Goal: Task Accomplishment & Management: Complete application form

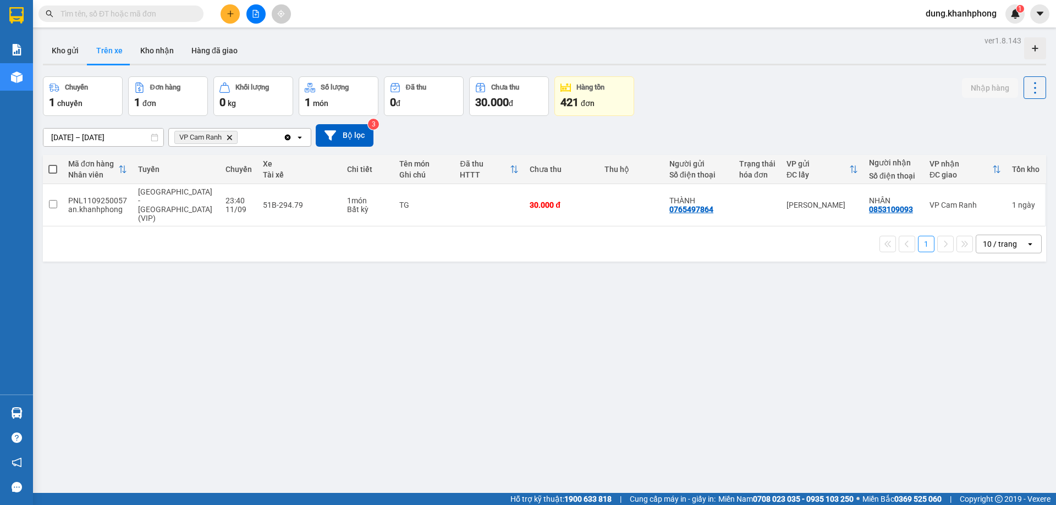
click at [231, 14] on icon "plus" at bounding box center [231, 14] width 8 height 8
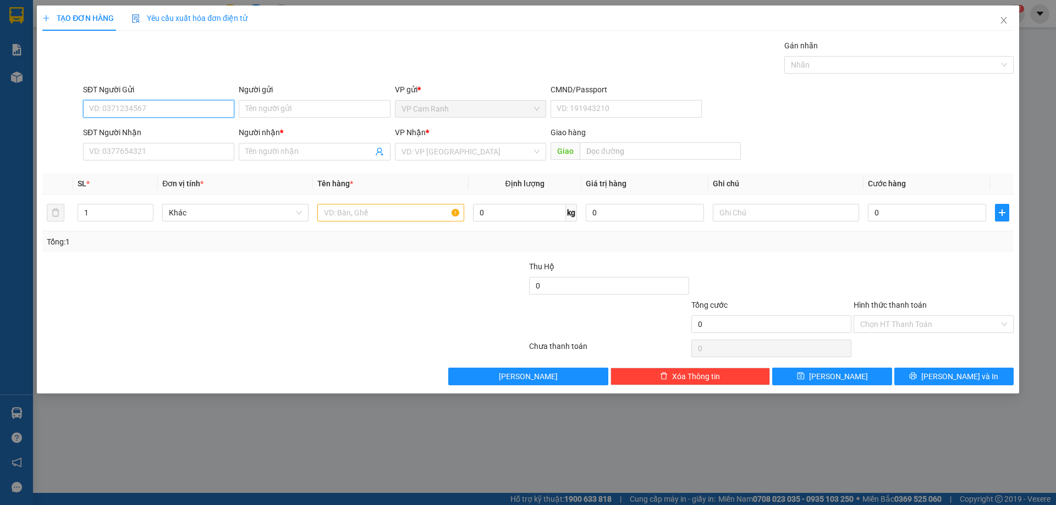
click at [194, 108] on input "SĐT Người Gửi" at bounding box center [158, 109] width 151 height 18
type input "0356003424"
click at [296, 113] on input "Người gửi" at bounding box center [314, 109] width 151 height 18
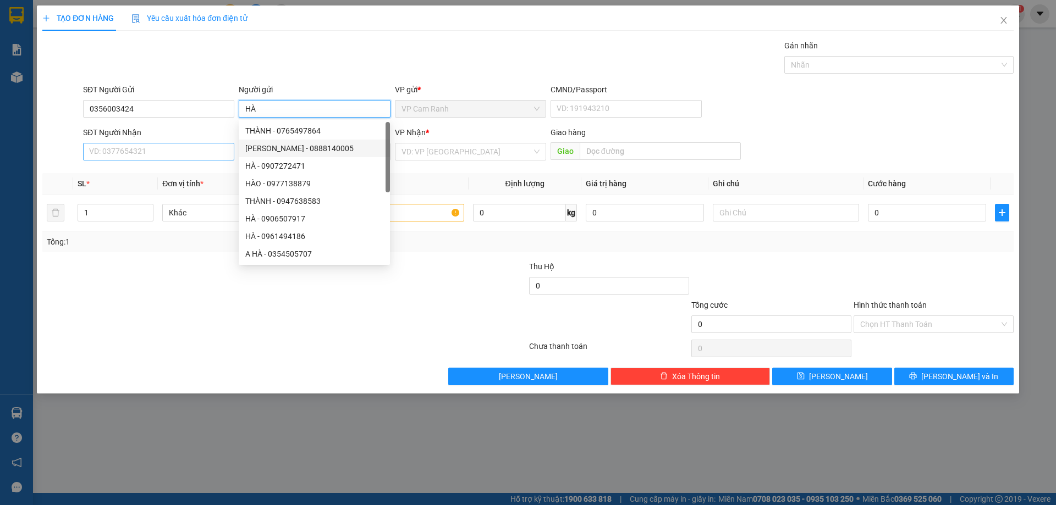
type input "HÀ"
click at [215, 152] on input "SĐT Người Nhận" at bounding box center [158, 152] width 151 height 18
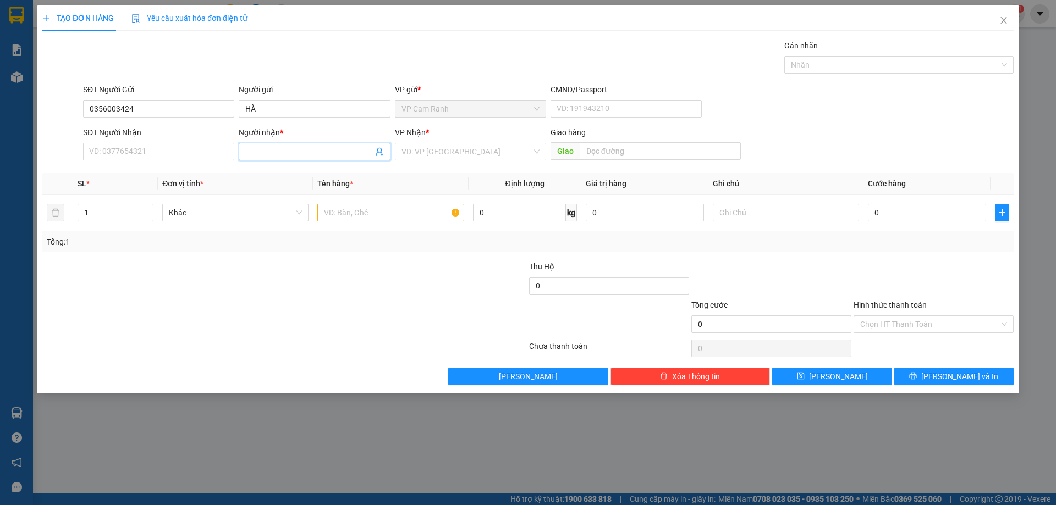
click at [289, 154] on input "Người nhận *" at bounding box center [308, 152] width 127 height 12
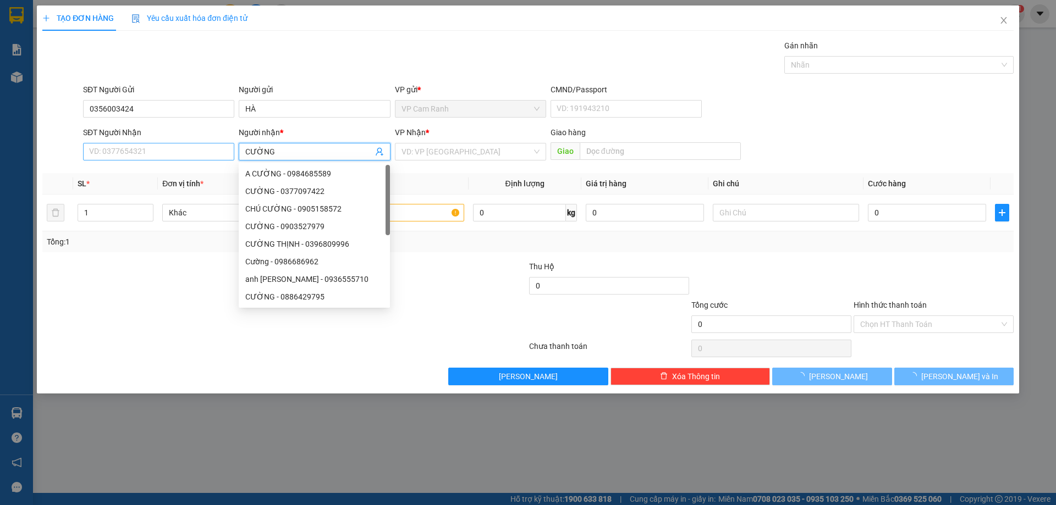
type input "CƯỜNG"
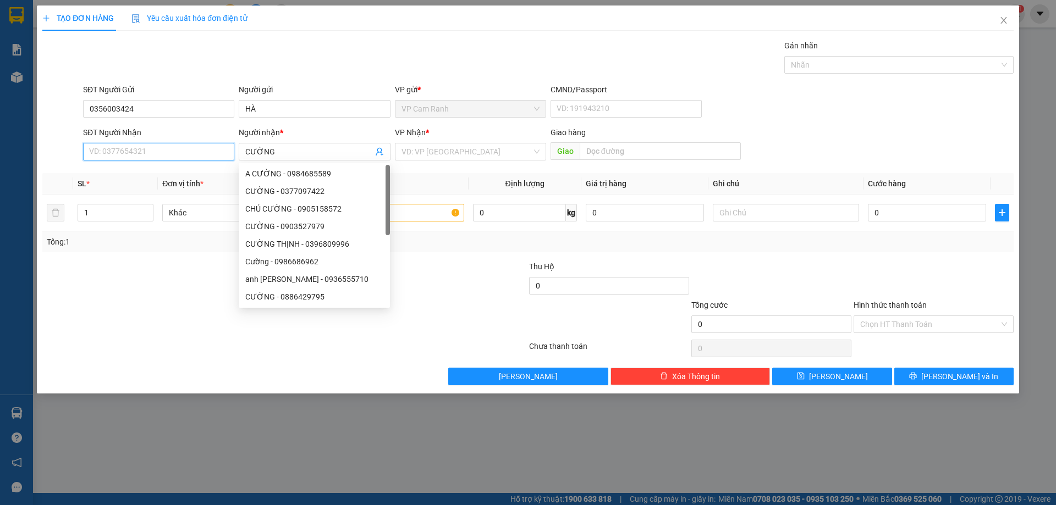
click at [170, 152] on input "SĐT Người Nhận" at bounding box center [158, 152] width 151 height 18
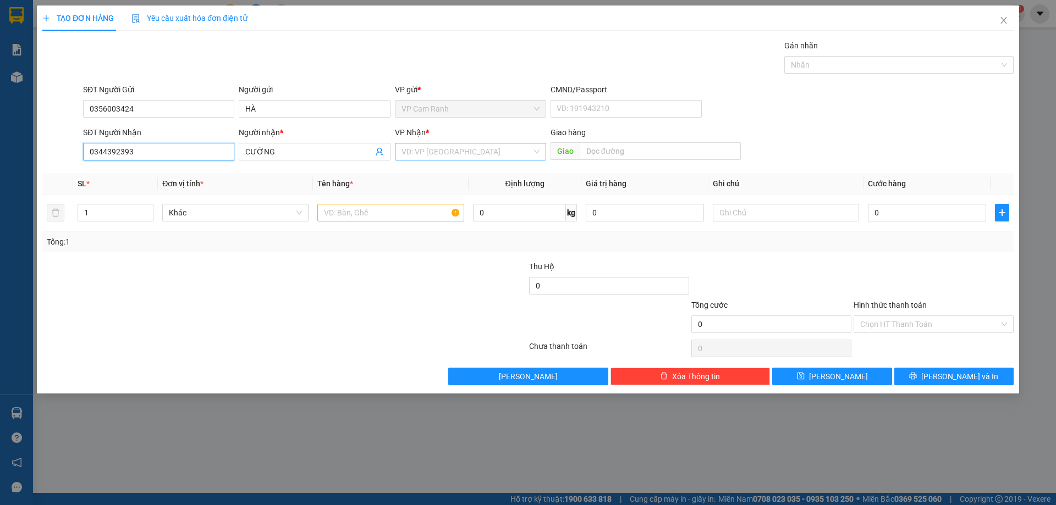
type input "0344392393"
click at [461, 148] on input "search" at bounding box center [466, 152] width 130 height 16
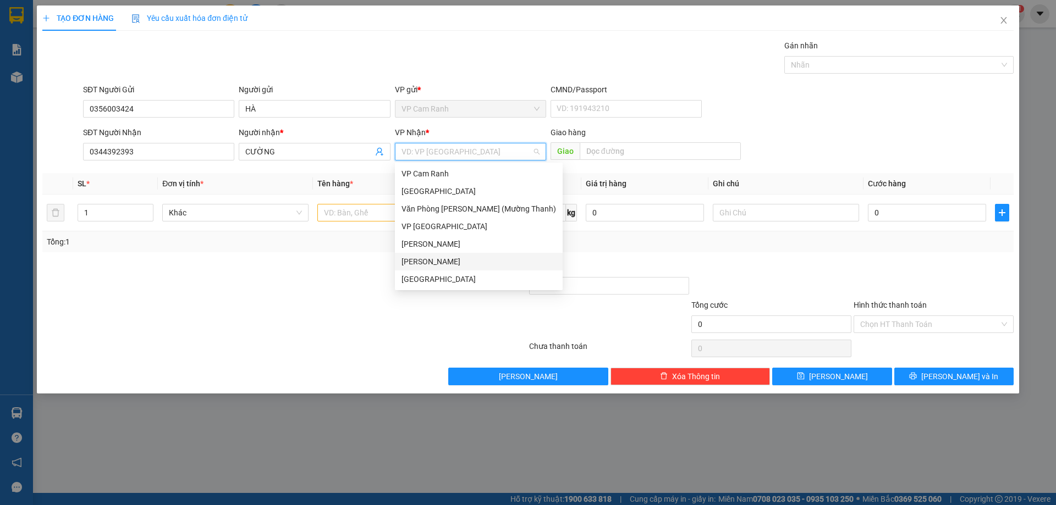
click at [433, 260] on div "[PERSON_NAME]" at bounding box center [478, 262] width 155 height 12
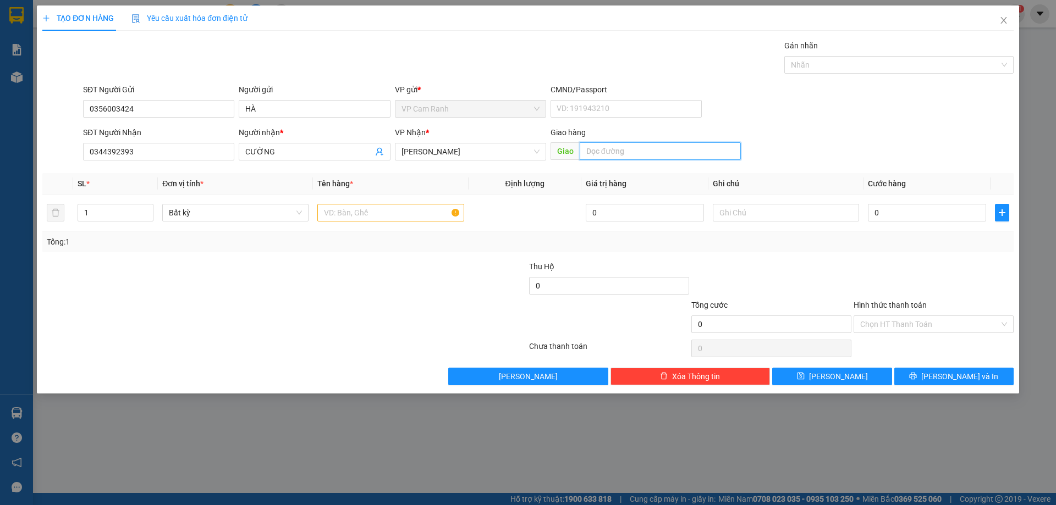
click at [612, 152] on input "text" at bounding box center [660, 151] width 161 height 18
click at [334, 211] on input "text" at bounding box center [390, 213] width 146 height 18
click at [878, 318] on input "Hình thức thanh toán" at bounding box center [929, 324] width 139 height 16
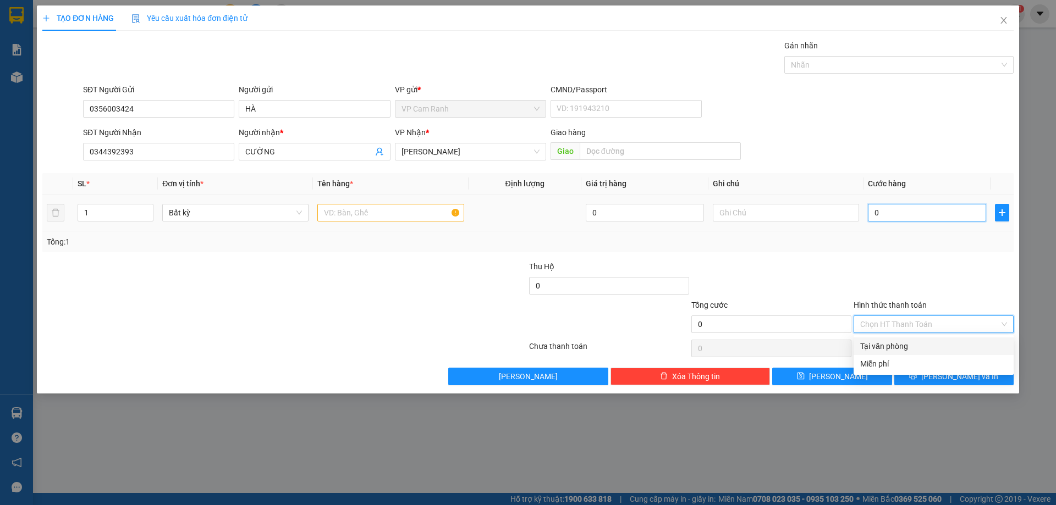
click at [904, 212] on input "0" at bounding box center [927, 213] width 118 height 18
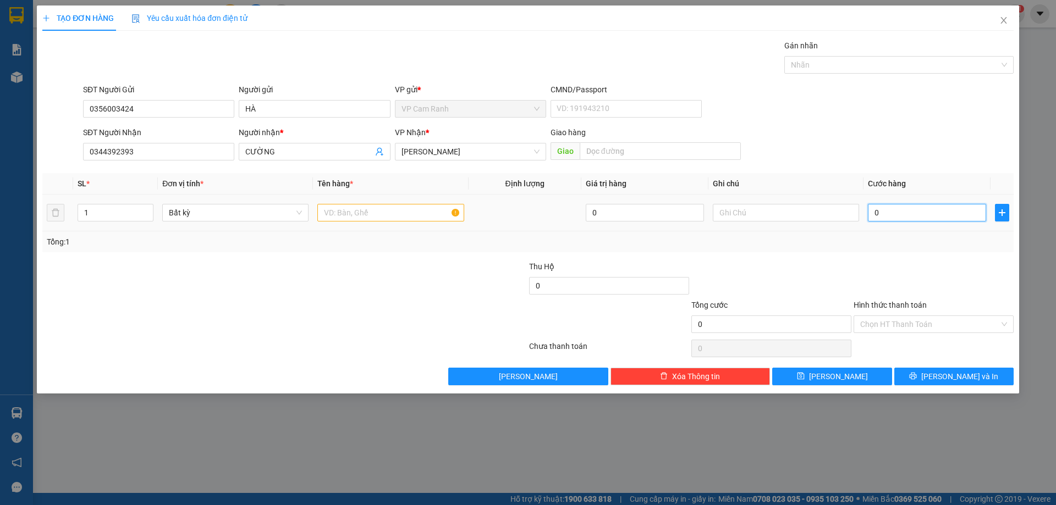
type input "4"
type input "40"
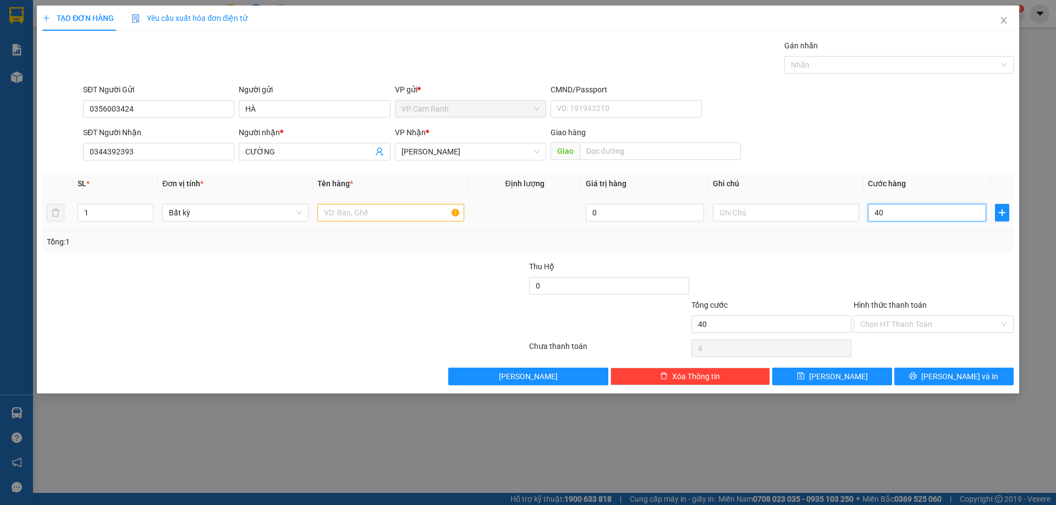
type input "40"
type input "400"
type input "4.000"
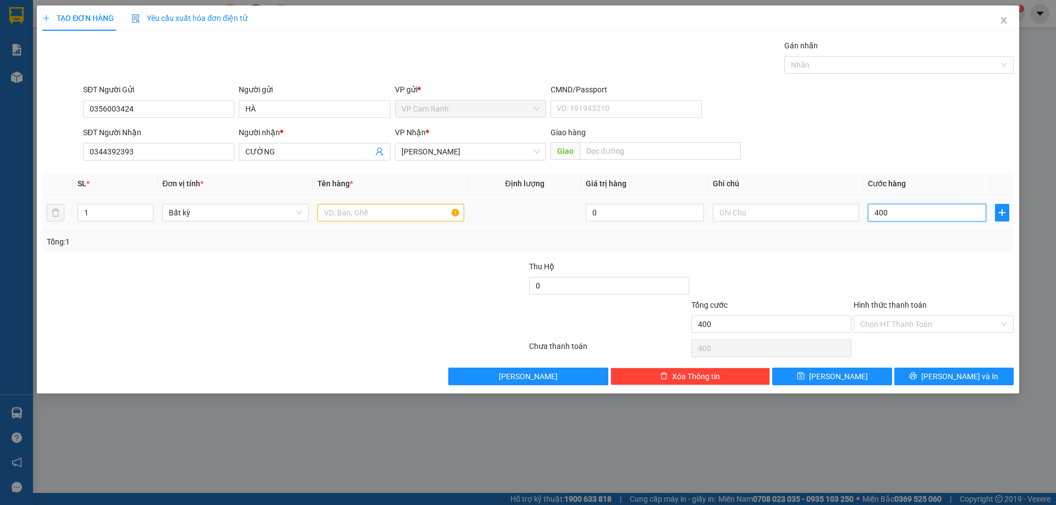
type input "4.000"
type input "40.000"
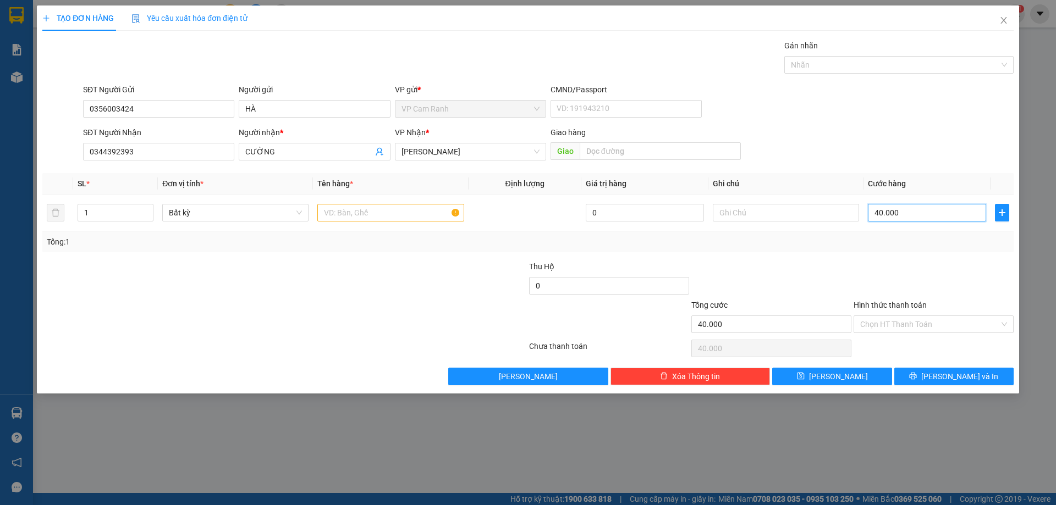
type input "40.000"
click at [798, 278] on div at bounding box center [771, 280] width 162 height 38
click at [409, 211] on input "text" at bounding box center [390, 213] width 146 height 18
type input "GIAO TRONG NGÀY"
click at [609, 232] on div "Tổng: 1" at bounding box center [527, 242] width 971 height 21
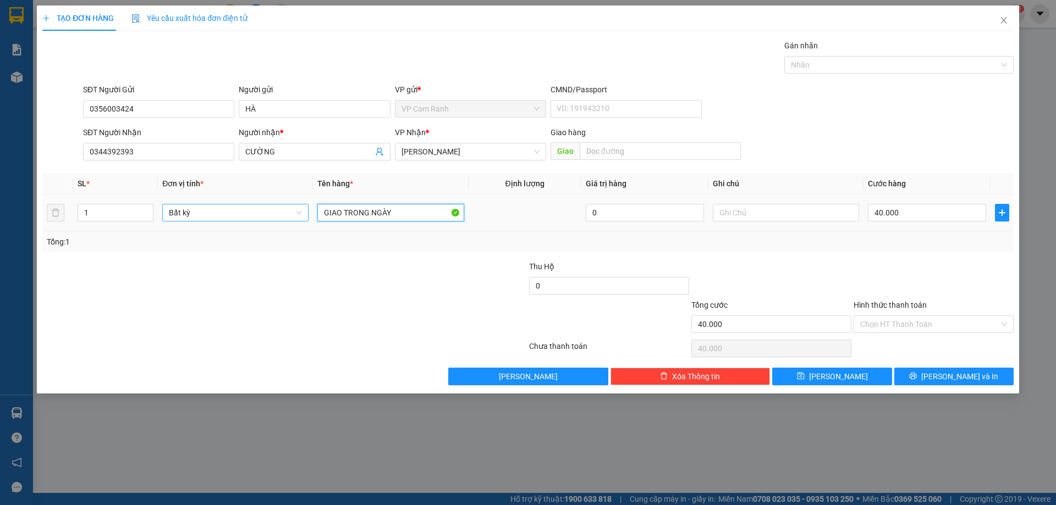
drag, startPoint x: 445, startPoint y: 215, endPoint x: 175, endPoint y: 205, distance: 270.2
click at [175, 205] on tr "1 Bất kỳ GIAO TRONG NGÀY 0 40.000" at bounding box center [527, 213] width 971 height 37
click at [747, 215] on input "text" at bounding box center [786, 213] width 146 height 18
paste input "GIAO TRONG NGÀY"
type input "GIAO TRONG NGÀY"
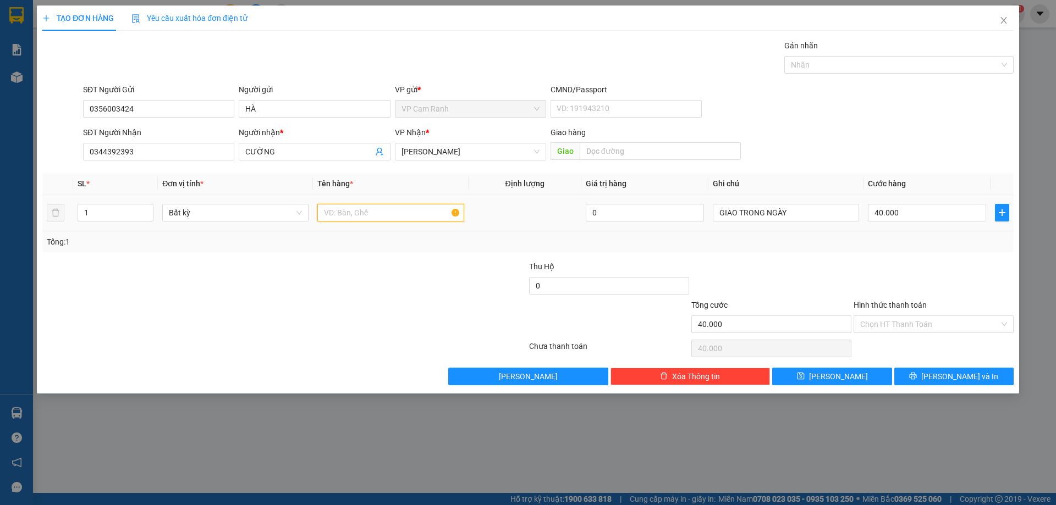
click at [423, 215] on input "text" at bounding box center [390, 213] width 146 height 18
type input "1"
type input "TX TÔM"
click at [868, 327] on input "Hình thức thanh toán" at bounding box center [929, 324] width 139 height 16
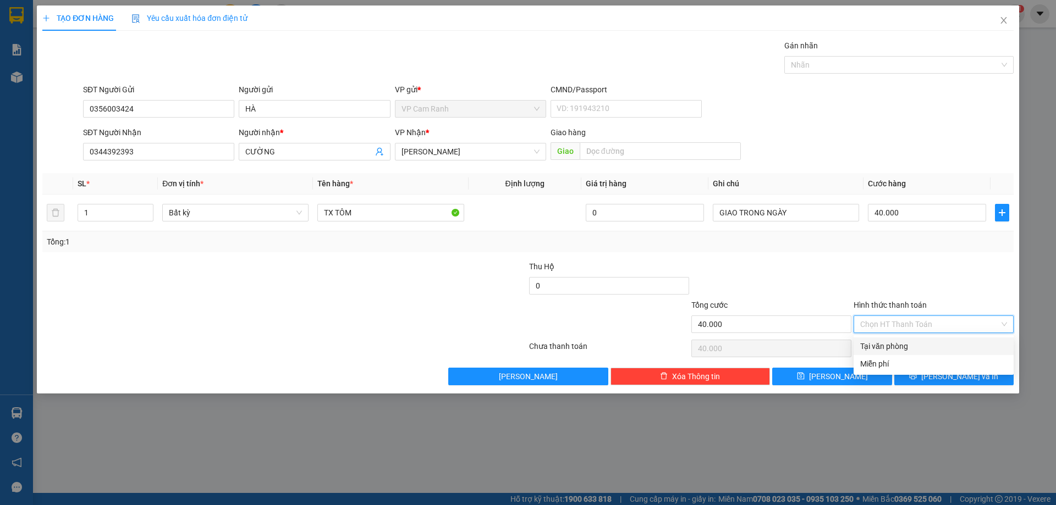
click at [883, 349] on div "Tại văn phòng" at bounding box center [933, 346] width 147 height 12
type input "0"
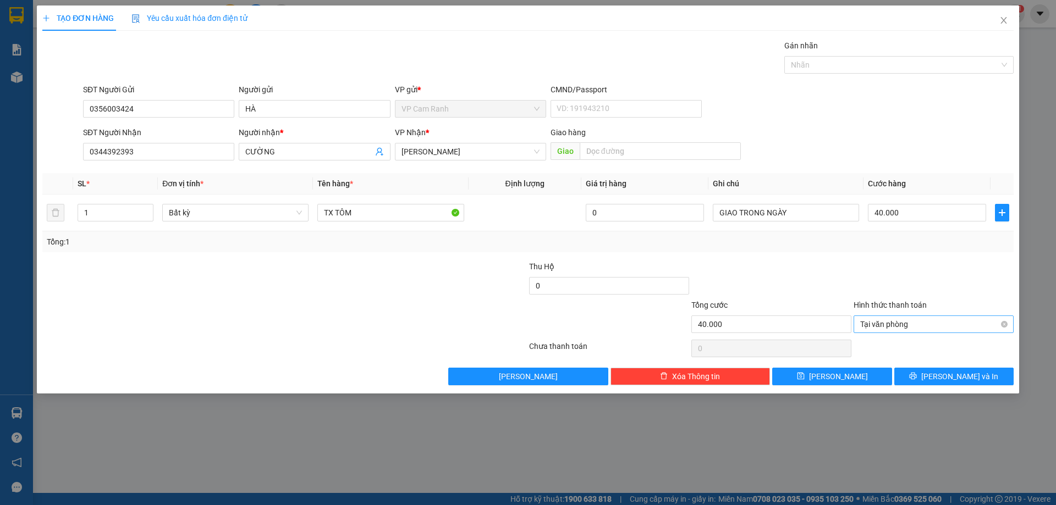
click at [987, 318] on span "Tại văn phòng" at bounding box center [933, 324] width 147 height 16
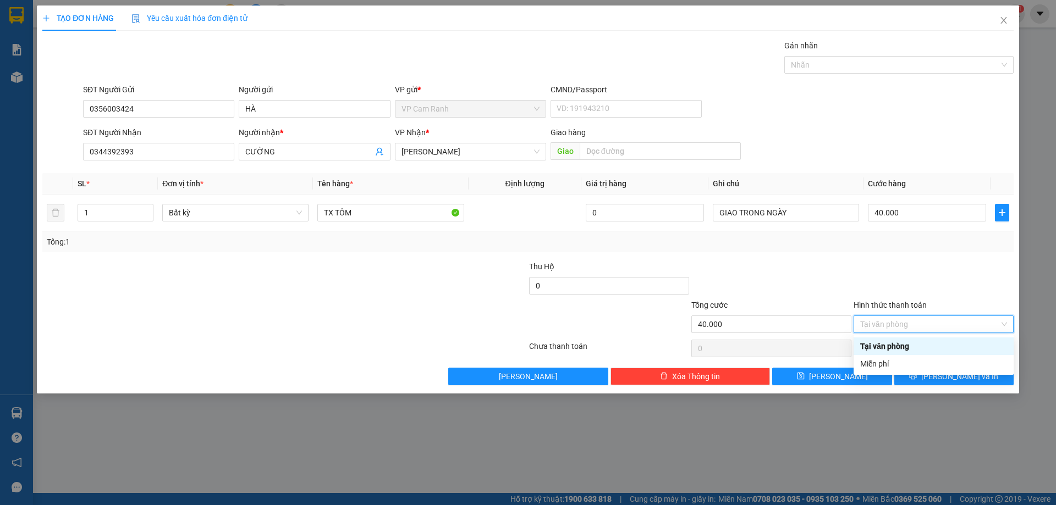
click at [876, 267] on div at bounding box center [933, 280] width 162 height 38
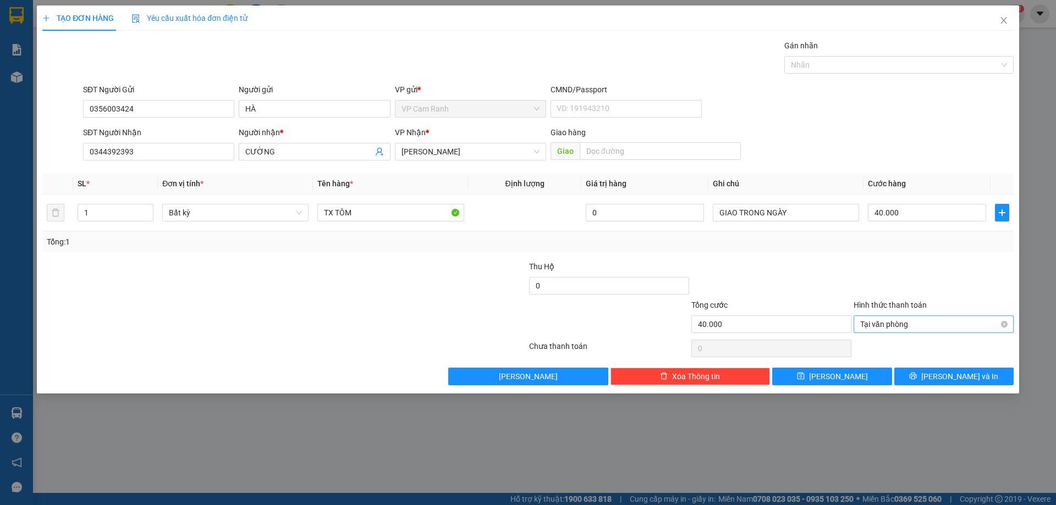
click at [903, 331] on span "Tại văn phòng" at bounding box center [933, 324] width 147 height 16
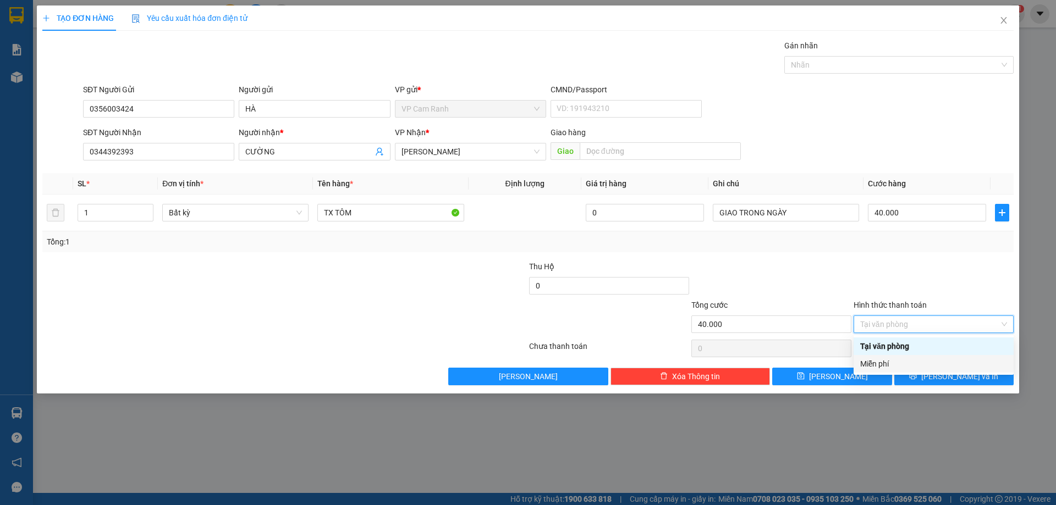
click at [905, 367] on div "Miễn phí" at bounding box center [933, 364] width 147 height 12
type input "0"
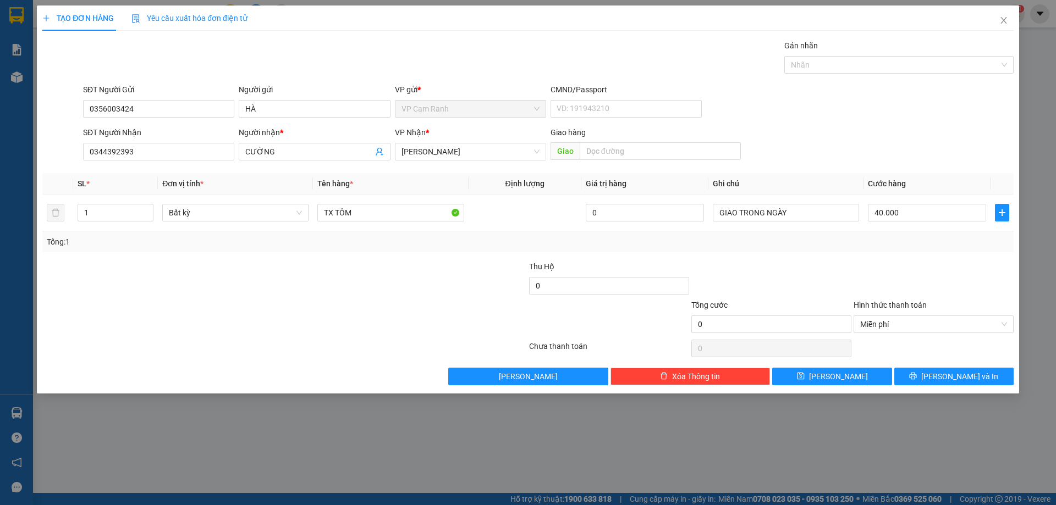
click at [859, 253] on div "Transit Pickup Surcharge Ids Transit Deliver Surcharge Ids Transit Deliver Surc…" at bounding box center [527, 213] width 971 height 346
click at [897, 331] on span "Miễn phí" at bounding box center [933, 324] width 147 height 16
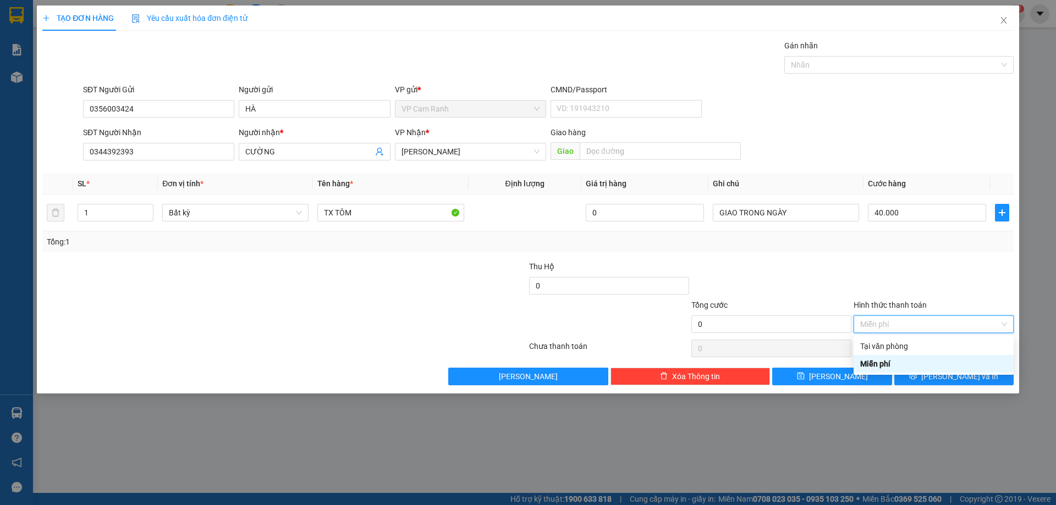
click at [882, 276] on div at bounding box center [933, 280] width 162 height 38
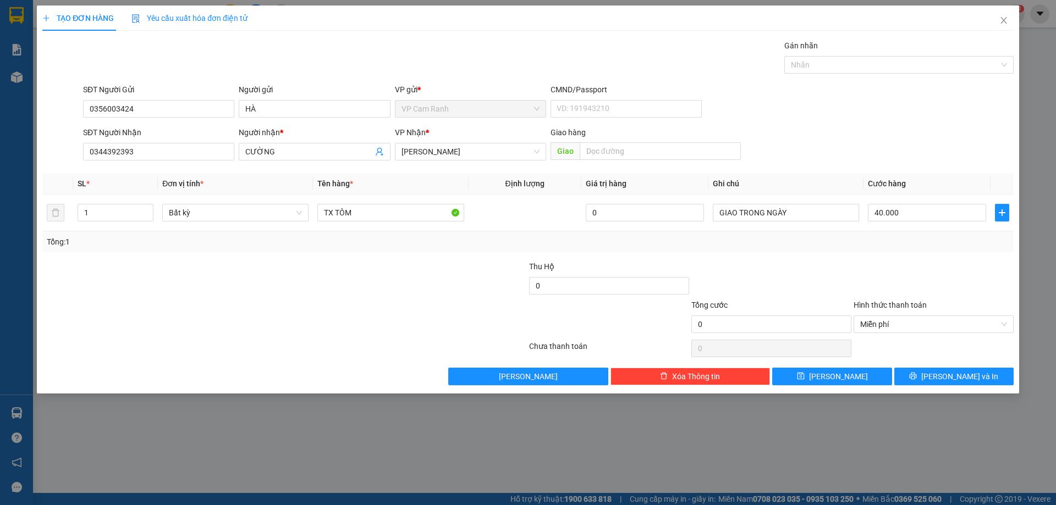
click at [882, 276] on div at bounding box center [933, 280] width 162 height 38
type input "0"
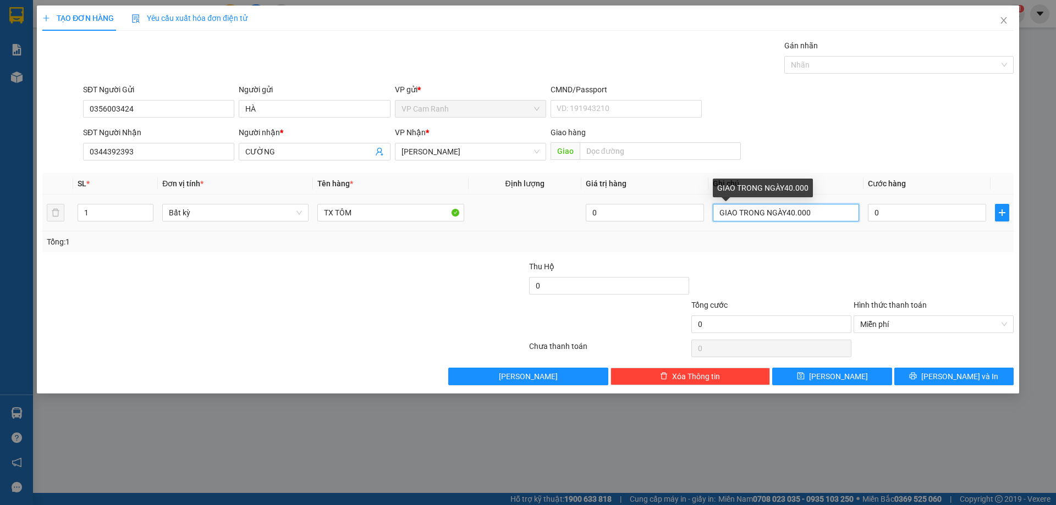
type input "GIAO TRONG NGÀY"
click at [845, 252] on div "Tổng: 1" at bounding box center [527, 242] width 971 height 21
click at [874, 323] on span "Miễn phí" at bounding box center [933, 324] width 147 height 16
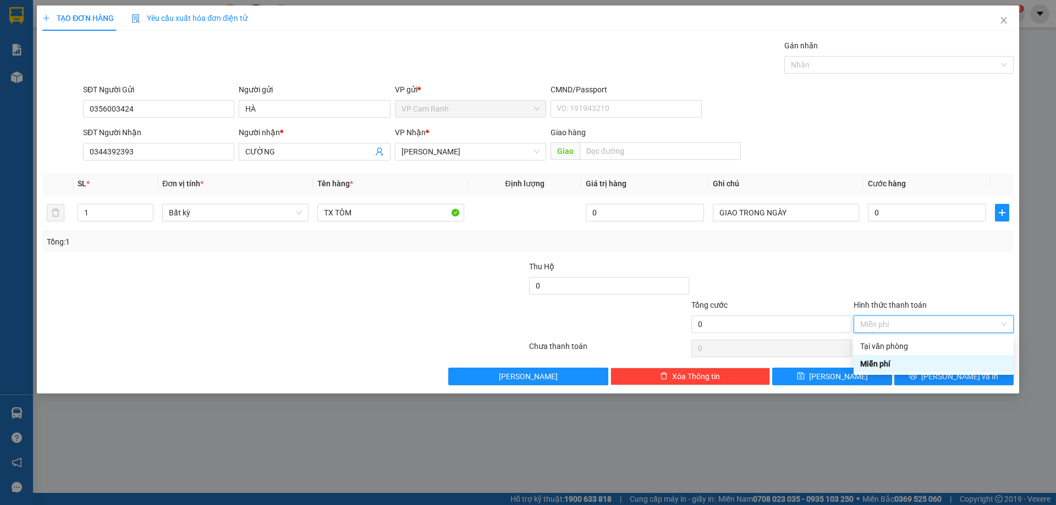
click at [848, 269] on div at bounding box center [771, 280] width 162 height 38
click at [873, 329] on span "Miễn phí" at bounding box center [933, 324] width 147 height 16
click at [810, 262] on div at bounding box center [771, 280] width 162 height 38
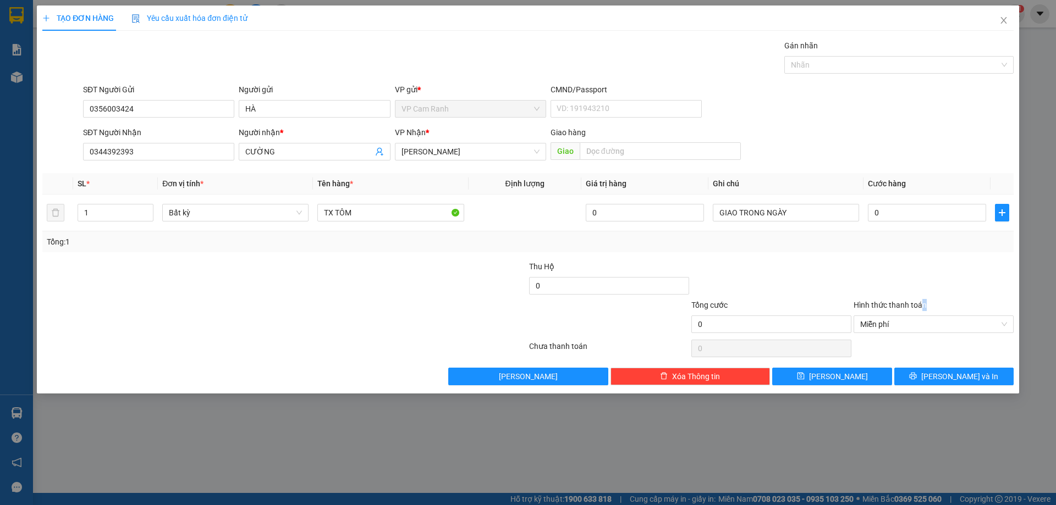
click at [923, 315] on div "Hình thức thanh toán" at bounding box center [934, 307] width 160 height 16
click at [931, 326] on span "Miễn phí" at bounding box center [933, 324] width 147 height 16
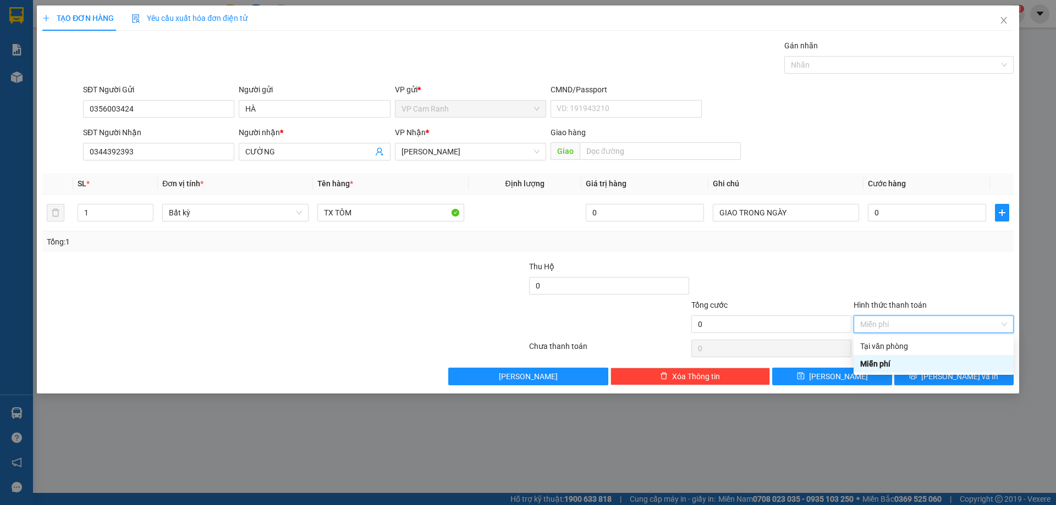
click at [925, 362] on div "Miễn phí" at bounding box center [933, 364] width 147 height 12
click at [746, 246] on div "Tổng: 1" at bounding box center [528, 242] width 962 height 12
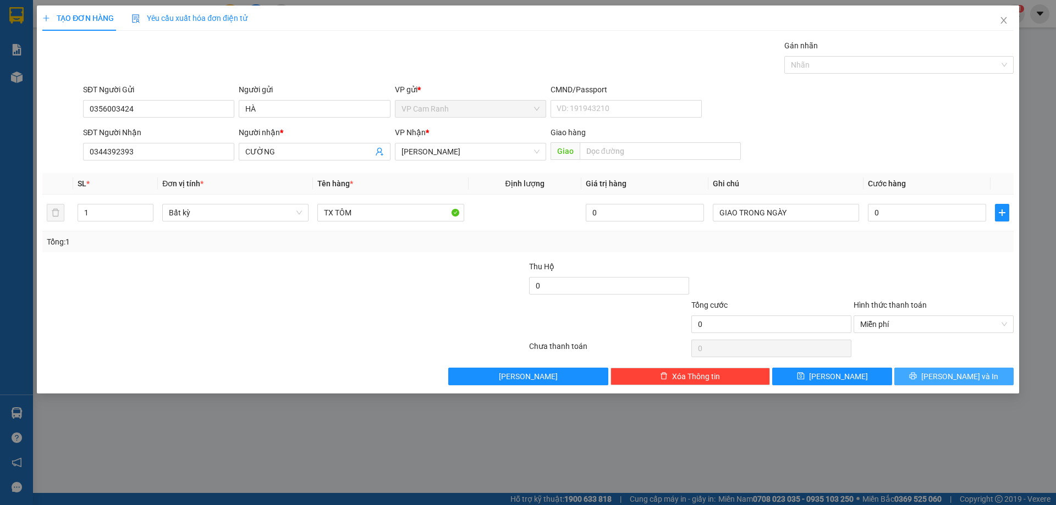
click at [965, 377] on span "[PERSON_NAME] và In" at bounding box center [959, 377] width 77 height 12
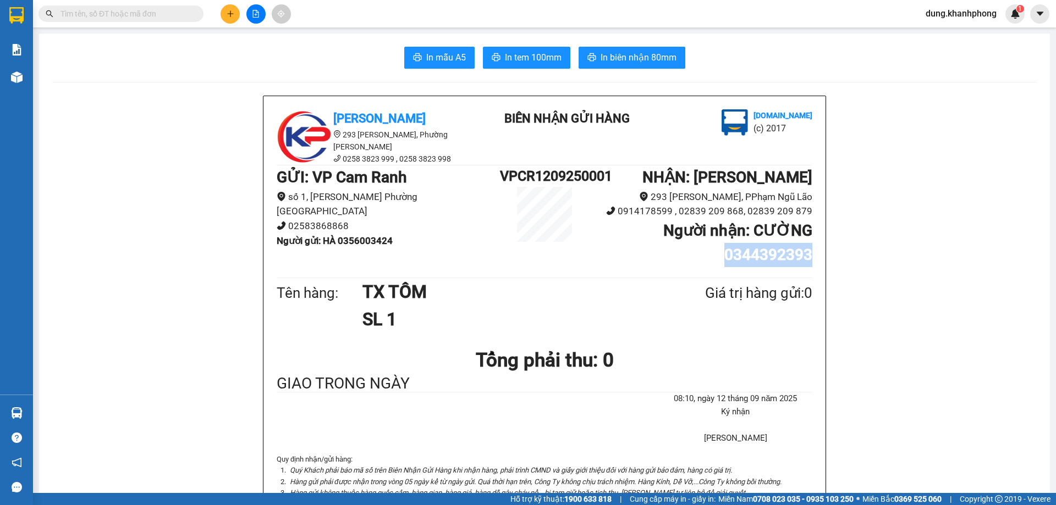
drag, startPoint x: 719, startPoint y: 256, endPoint x: 813, endPoint y: 245, distance: 95.2
click at [813, 245] on div "Khanh Phong [STREET_ADDRESS][PERSON_NAME][PERSON_NAME] 0258 3823 999 , 0258 382…" at bounding box center [544, 326] width 562 height 461
copy b "0344392393"
click at [119, 7] on span at bounding box center [120, 13] width 165 height 16
click at [114, 12] on input "text" at bounding box center [125, 14] width 130 height 12
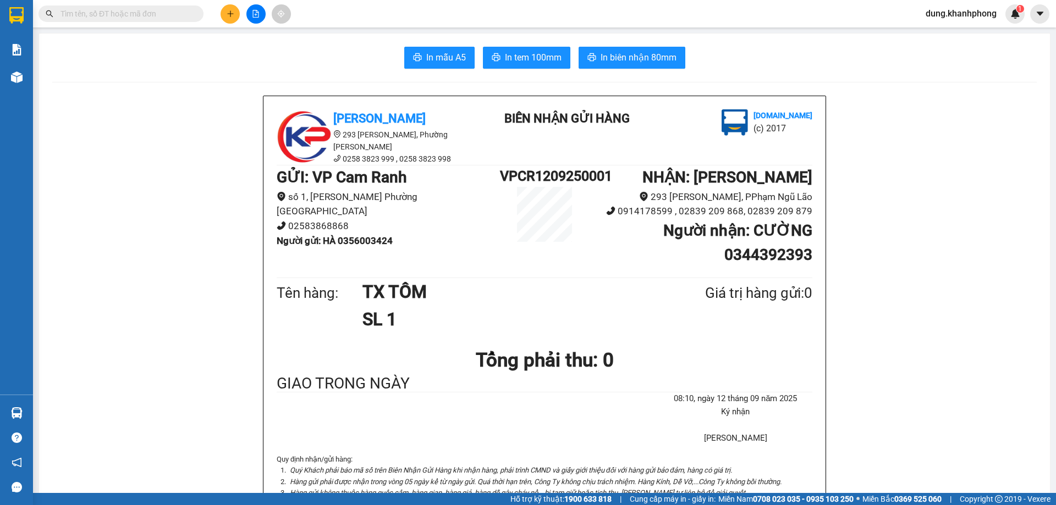
paste input "0344392393"
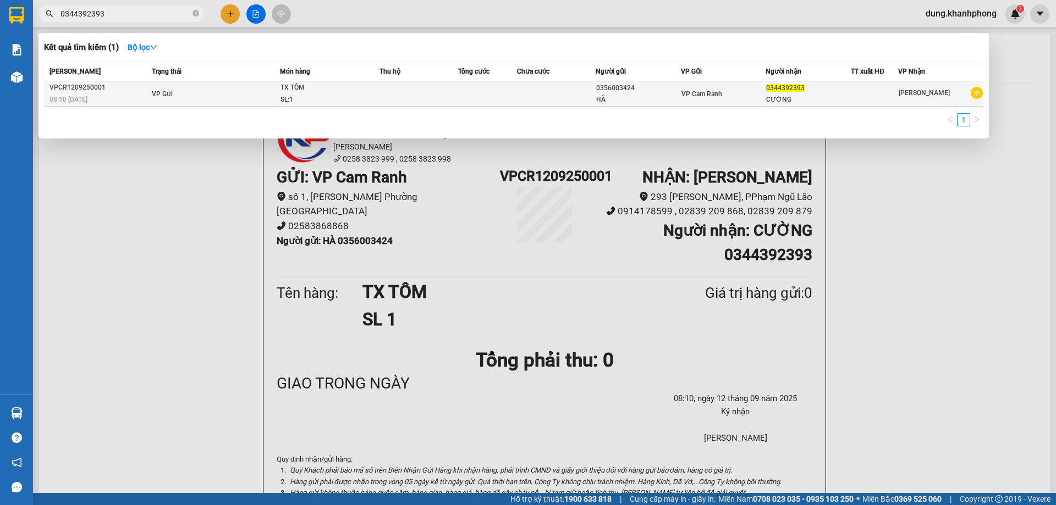
type input "0344392393"
click at [147, 93] on div "08:10 [DATE]" at bounding box center [98, 99] width 99 height 12
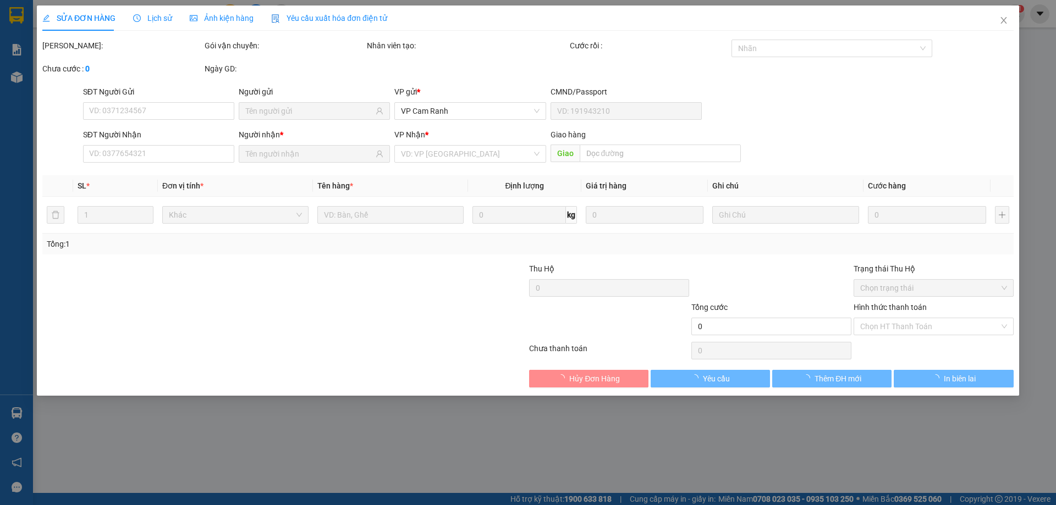
type input "0356003424"
type input "0344392393"
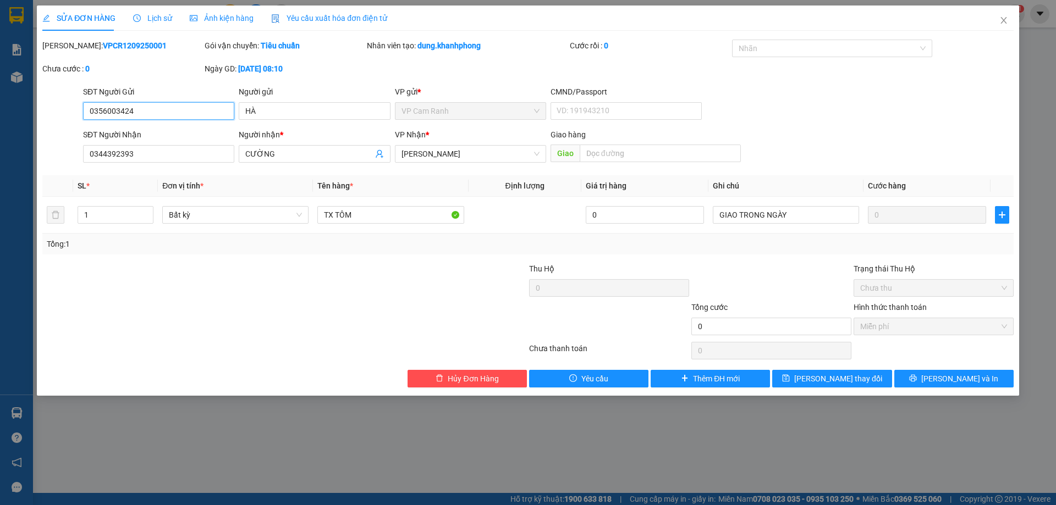
click at [888, 324] on span "Miễn phí" at bounding box center [933, 326] width 147 height 16
click at [889, 328] on span "Miễn phí" at bounding box center [933, 326] width 147 height 16
click at [93, 22] on span "SỬA ĐƠN HÀNG" at bounding box center [78, 18] width 73 height 9
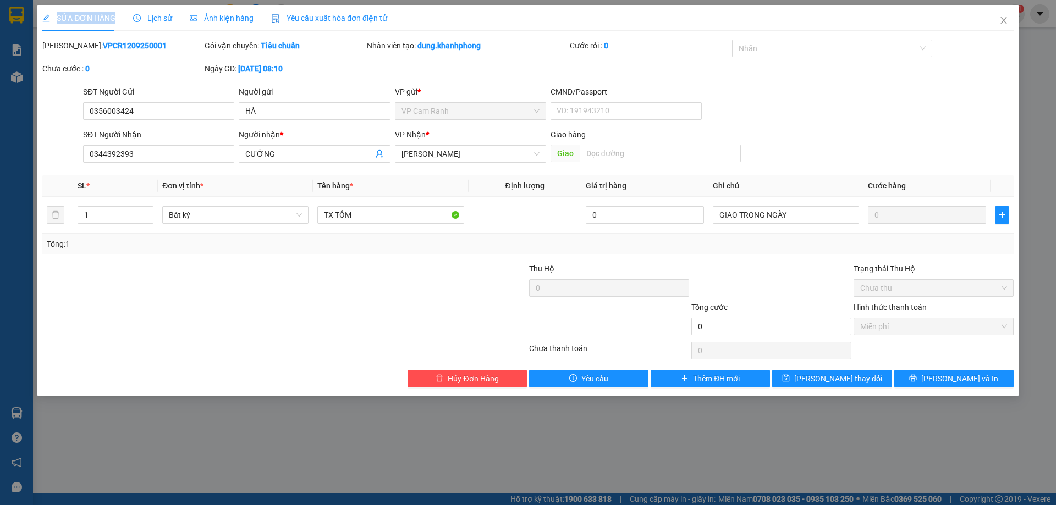
click at [93, 22] on span "SỬA ĐƠN HÀNG" at bounding box center [78, 18] width 73 height 9
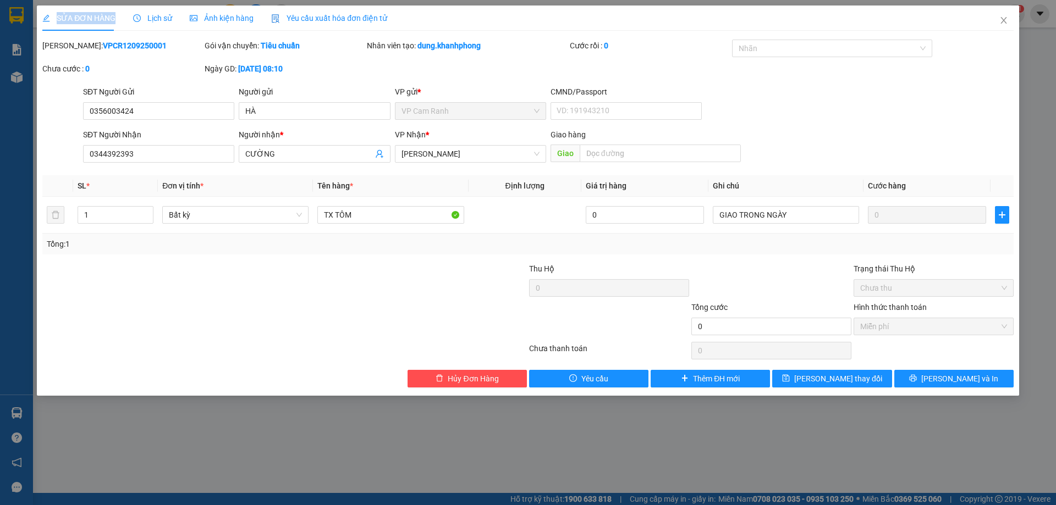
click at [93, 22] on span "SỬA ĐƠN HÀNG" at bounding box center [78, 18] width 73 height 9
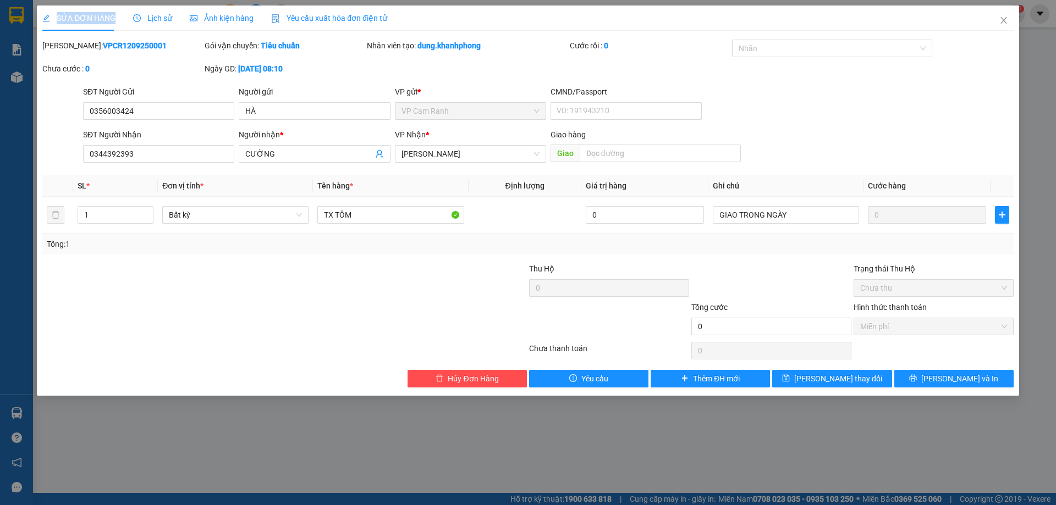
click at [93, 22] on span "SỬA ĐƠN HÀNG" at bounding box center [78, 18] width 73 height 9
click at [778, 257] on div "Total Paid Fee 0 Total UnPaid Fee 0 Cash Collection Total Fee Mã ĐH: VPCR120925…" at bounding box center [527, 214] width 971 height 348
click at [777, 257] on div "Total Paid Fee 0 Total UnPaid Fee 0 Cash Collection Total Fee Mã ĐH: VPCR120925…" at bounding box center [527, 214] width 971 height 348
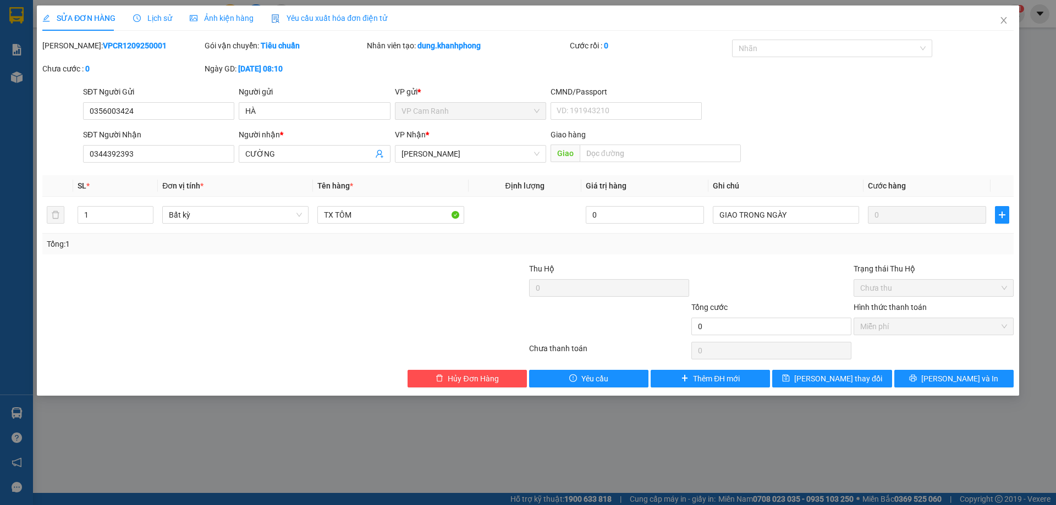
click at [273, 258] on div "Total Paid Fee 0 Total UnPaid Fee 0 Cash Collection Total Fee Mã ĐH: VPCR120925…" at bounding box center [527, 214] width 971 height 348
click at [273, 257] on div "Total Paid Fee 0 Total UnPaid Fee 0 Cash Collection Total Fee Mã ĐH: VPCR120925…" at bounding box center [527, 214] width 971 height 348
drag, startPoint x: 393, startPoint y: 325, endPoint x: 409, endPoint y: 328, distance: 16.2
click at [393, 325] on div at bounding box center [447, 320] width 162 height 38
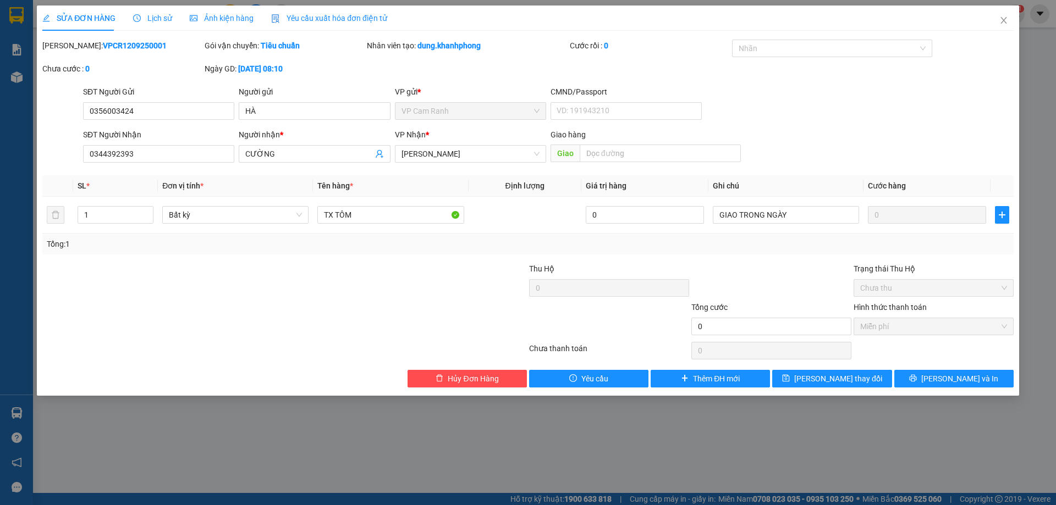
click at [397, 304] on div at bounding box center [447, 320] width 162 height 38
click at [957, 289] on span "Chưa thu" at bounding box center [933, 288] width 147 height 16
click at [97, 15] on span "SỬA ĐƠN HÀNG" at bounding box center [78, 18] width 73 height 9
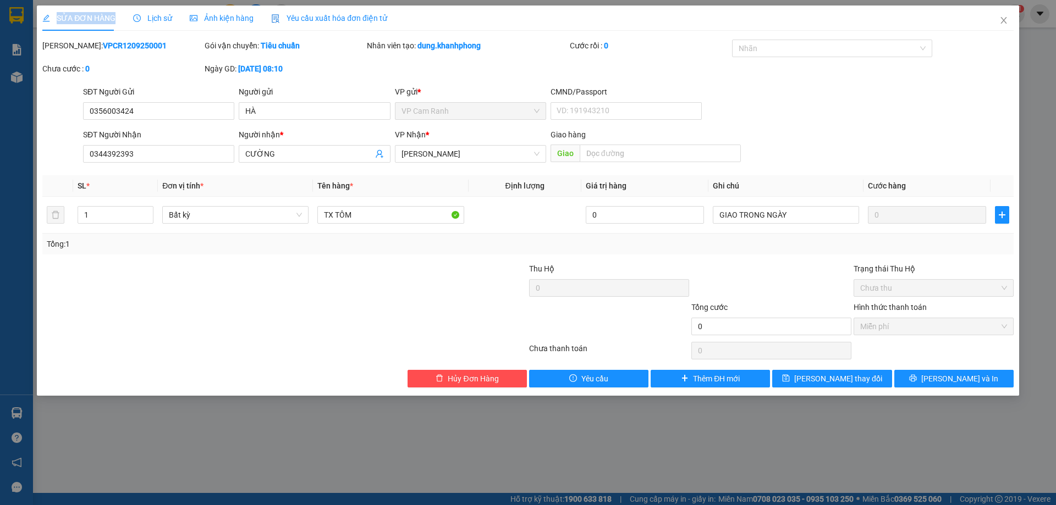
click at [97, 15] on span "SỬA ĐƠN HÀNG" at bounding box center [78, 18] width 73 height 9
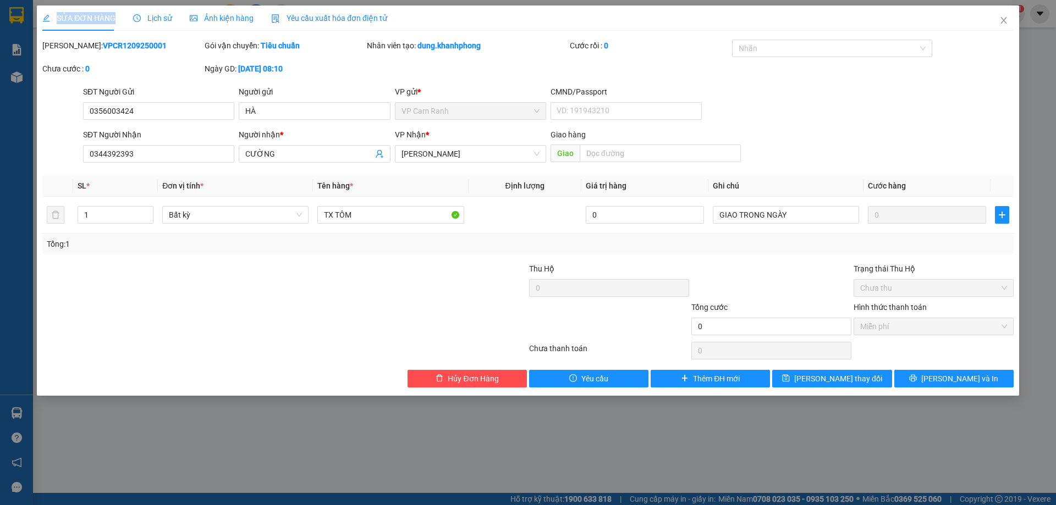
click at [97, 15] on span "SỬA ĐƠN HÀNG" at bounding box center [78, 18] width 73 height 9
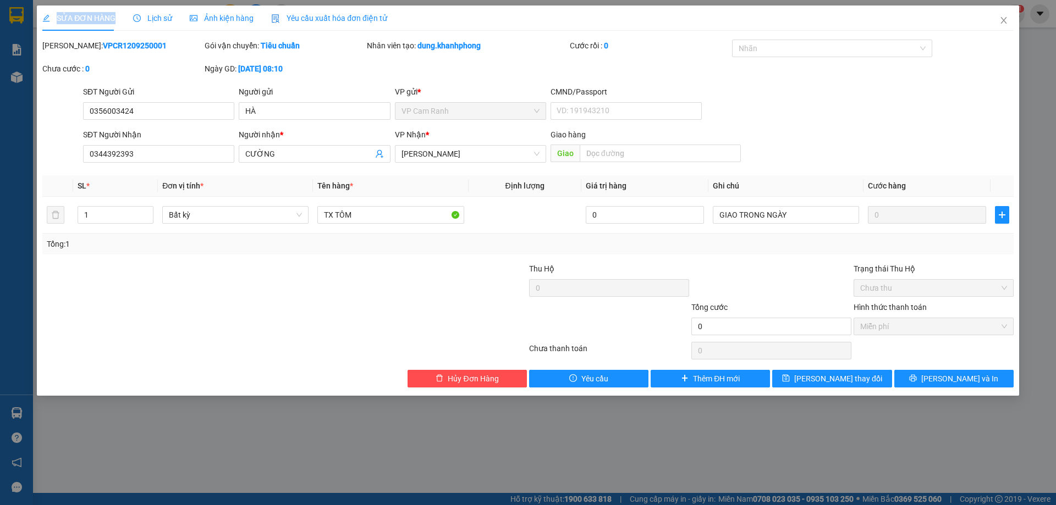
click at [97, 15] on span "SỬA ĐƠN HÀNG" at bounding box center [78, 18] width 73 height 9
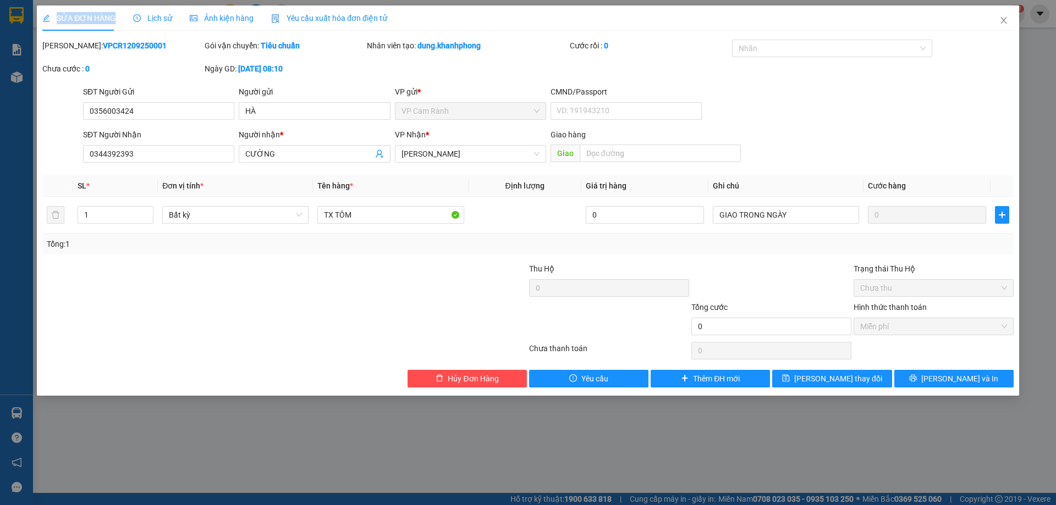
click at [97, 15] on span "SỬA ĐƠN HÀNG" at bounding box center [78, 18] width 73 height 9
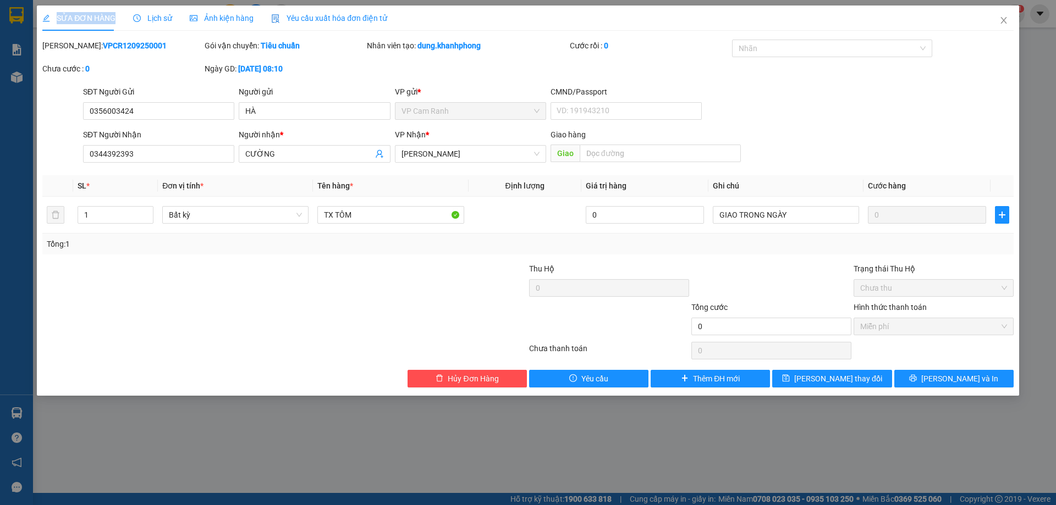
click at [87, 22] on span "SỬA ĐƠN HÀNG" at bounding box center [78, 18] width 73 height 9
click at [158, 19] on span "Lịch sử" at bounding box center [152, 18] width 39 height 9
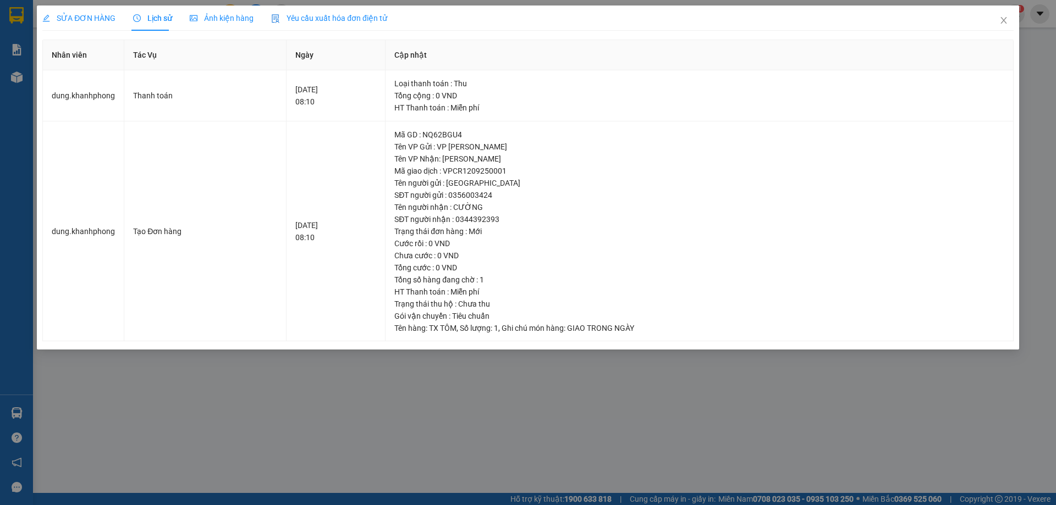
click at [106, 23] on div "SỬA ĐƠN HÀNG" at bounding box center [78, 18] width 73 height 12
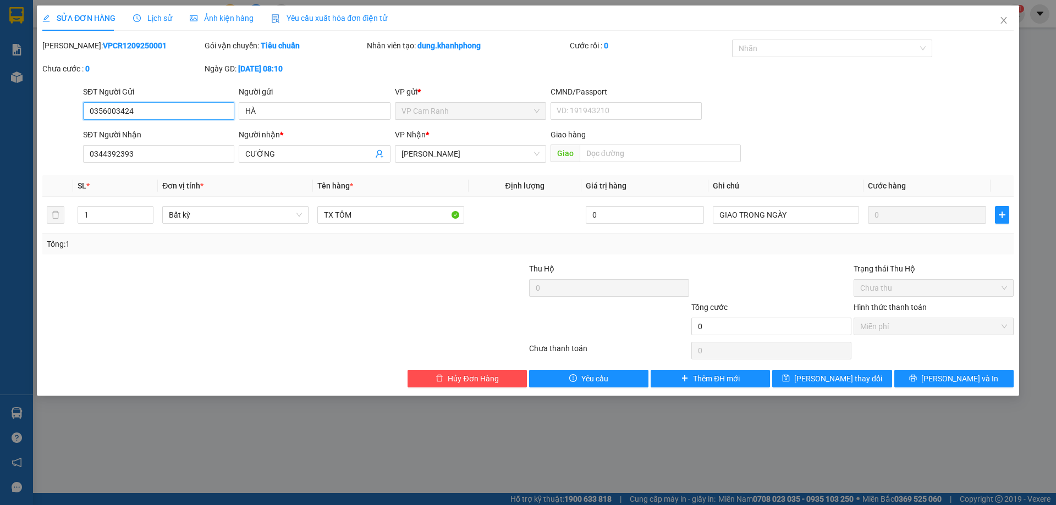
drag, startPoint x: 178, startPoint y: 111, endPoint x: 61, endPoint y: 111, distance: 116.6
click at [61, 111] on div "SĐT Người Gửi 0356003424 0356003424 Người gửi HÀ VP gửi * VP [PERSON_NAME] CMND…" at bounding box center [527, 105] width 973 height 38
click at [274, 109] on input "HÀ" at bounding box center [314, 111] width 151 height 18
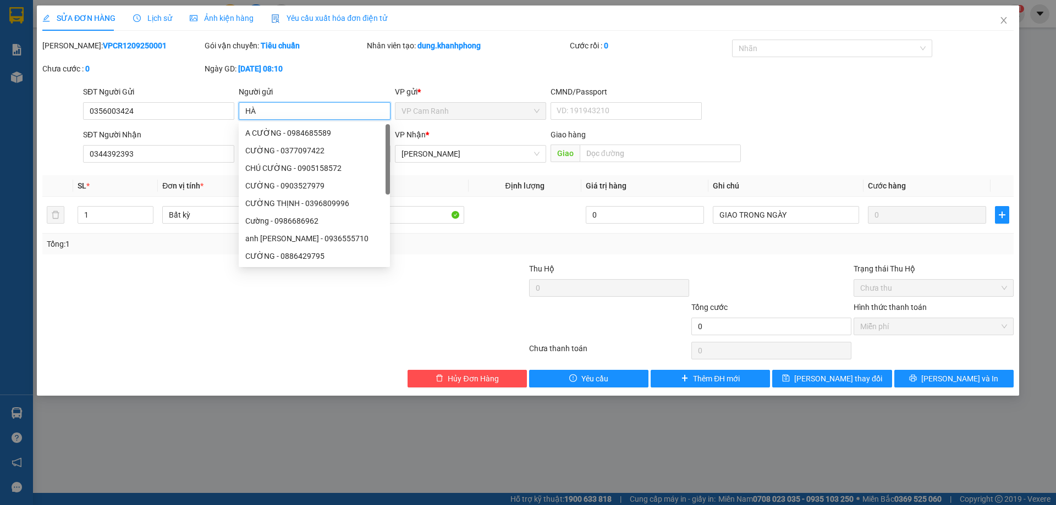
drag, startPoint x: 274, startPoint y: 109, endPoint x: 243, endPoint y: 110, distance: 31.4
click at [243, 110] on input "HÀ" at bounding box center [314, 111] width 151 height 18
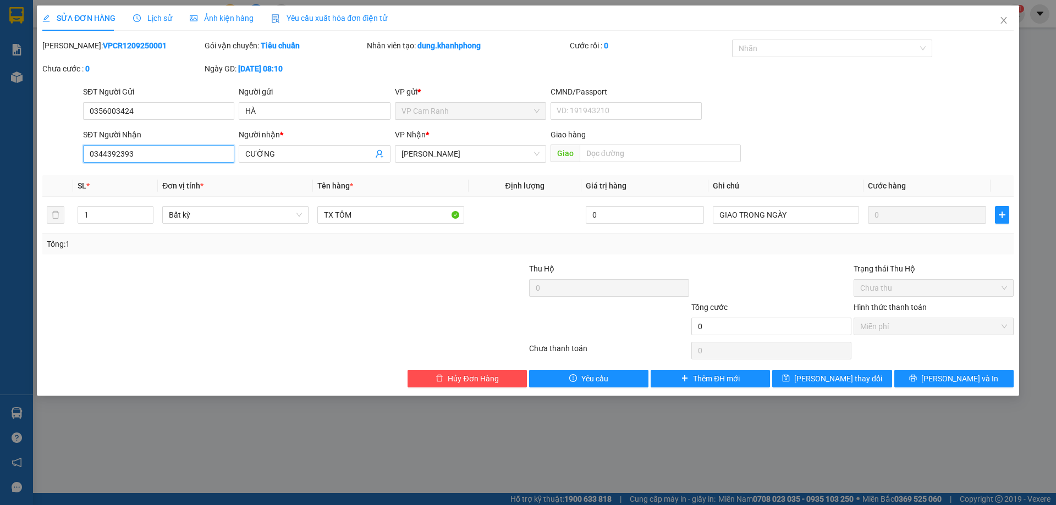
drag, startPoint x: 167, startPoint y: 155, endPoint x: 39, endPoint y: 153, distance: 127.6
click at [39, 153] on div "SỬA ĐƠN HÀNG Lịch sử Ảnh kiện hàng Yêu cầu xuất hóa đơn điện tử Total Paid Fee …" at bounding box center [528, 200] width 982 height 390
click at [466, 378] on span "Hủy Đơn Hàng" at bounding box center [473, 379] width 51 height 12
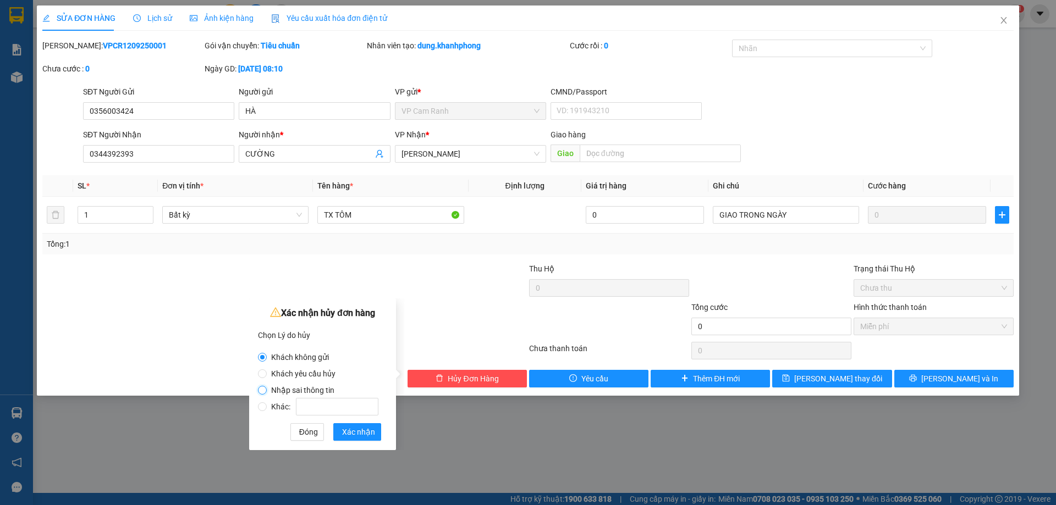
click at [266, 390] on input "Nhập sai thông tin" at bounding box center [262, 390] width 9 height 9
radio input "true"
radio input "false"
click at [360, 432] on span "Xác nhận" at bounding box center [358, 432] width 33 height 12
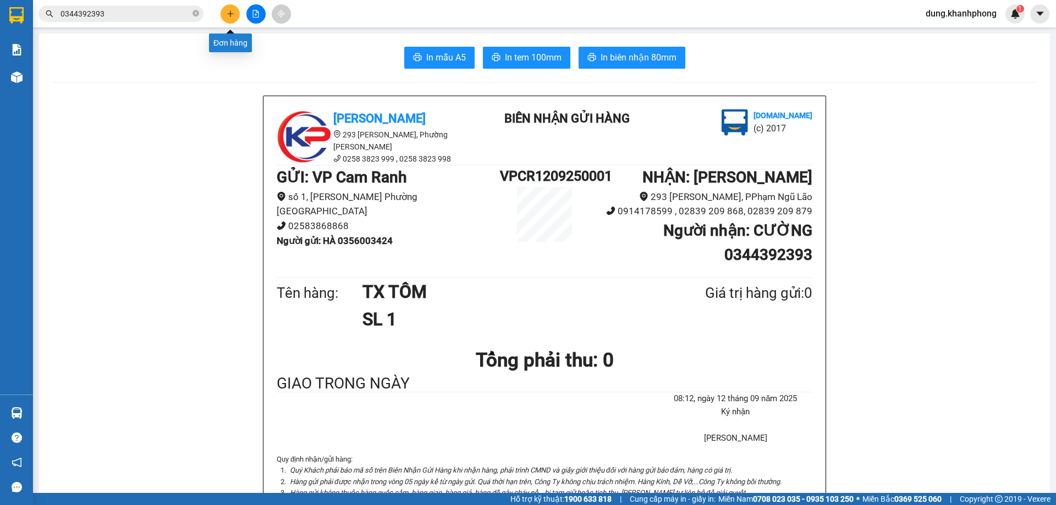
click at [233, 17] on icon "plus" at bounding box center [231, 14] width 8 height 8
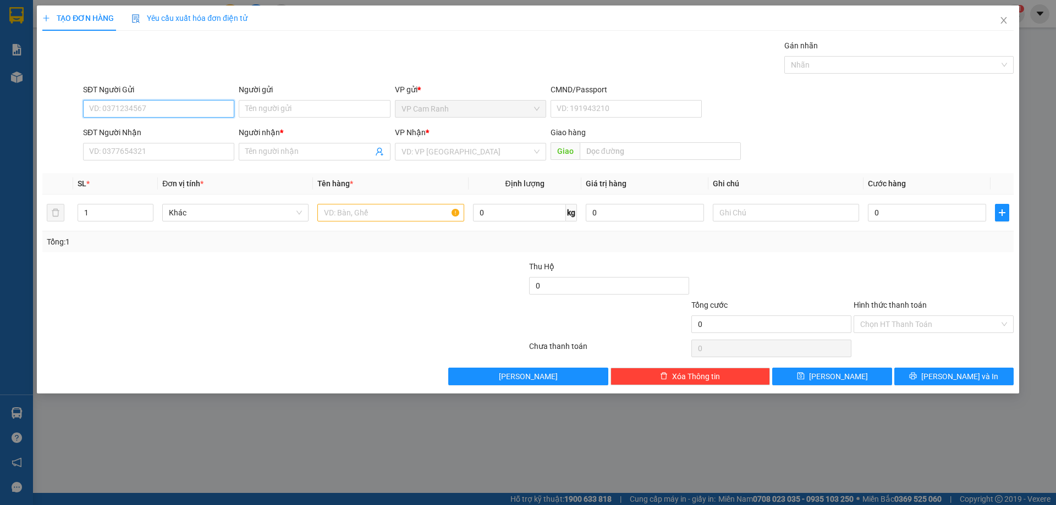
click at [147, 109] on input "SĐT Người Gửi" at bounding box center [158, 109] width 151 height 18
click at [166, 106] on input "SĐT Người Gửi" at bounding box center [158, 109] width 151 height 18
paste input "0356003424"
type input "0356003424"
click at [297, 112] on input "Người gửi" at bounding box center [314, 109] width 151 height 18
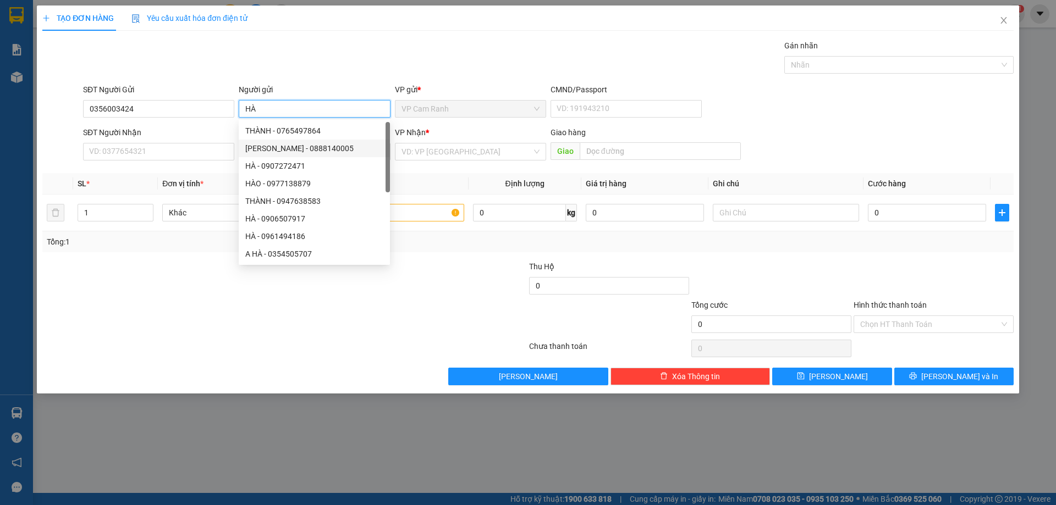
type input "HÀ"
click at [185, 132] on div "SĐT Người Nhận" at bounding box center [158, 132] width 151 height 12
click at [185, 143] on input "SĐT Người Nhận" at bounding box center [158, 152] width 151 height 18
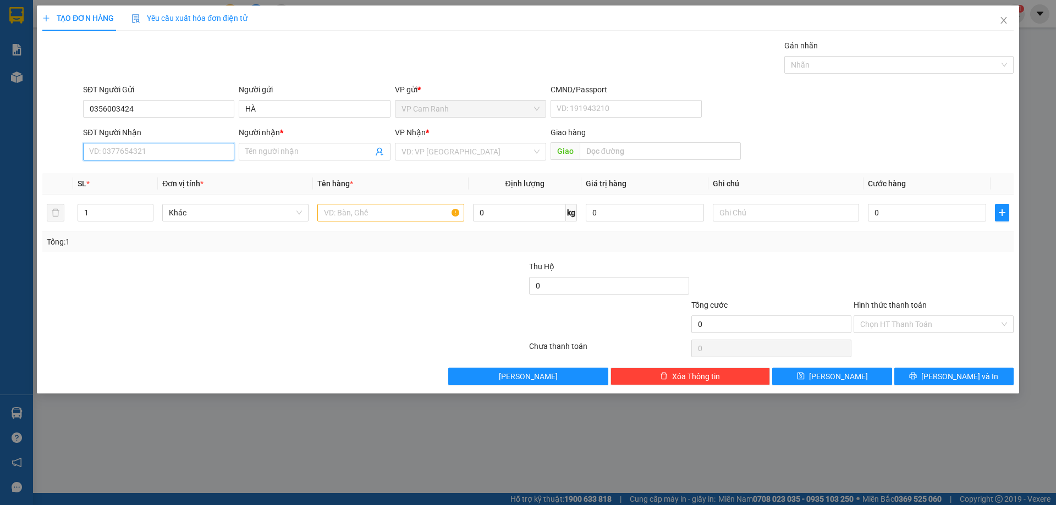
click at [152, 151] on input "SĐT Người Nhận" at bounding box center [158, 152] width 151 height 18
paste input "0344392393"
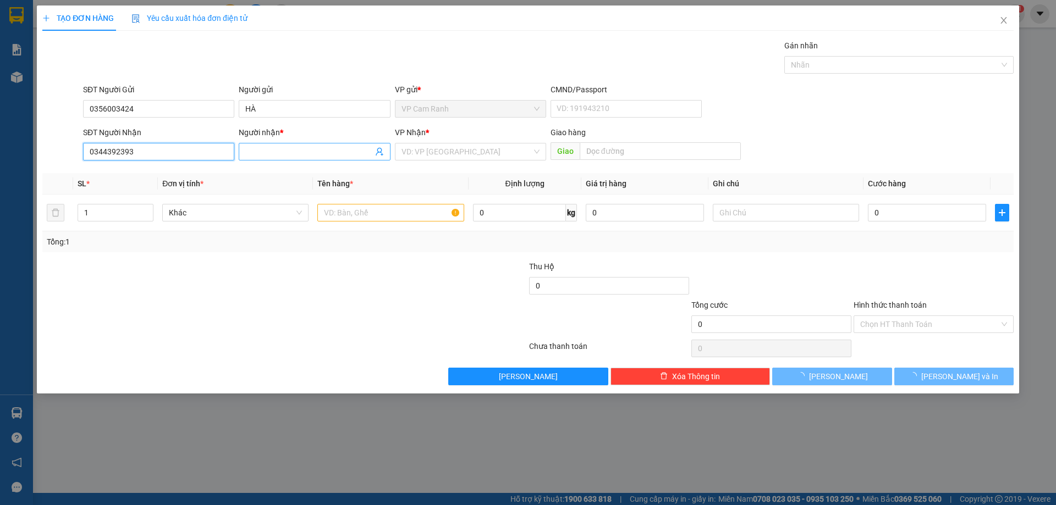
type input "0344392393"
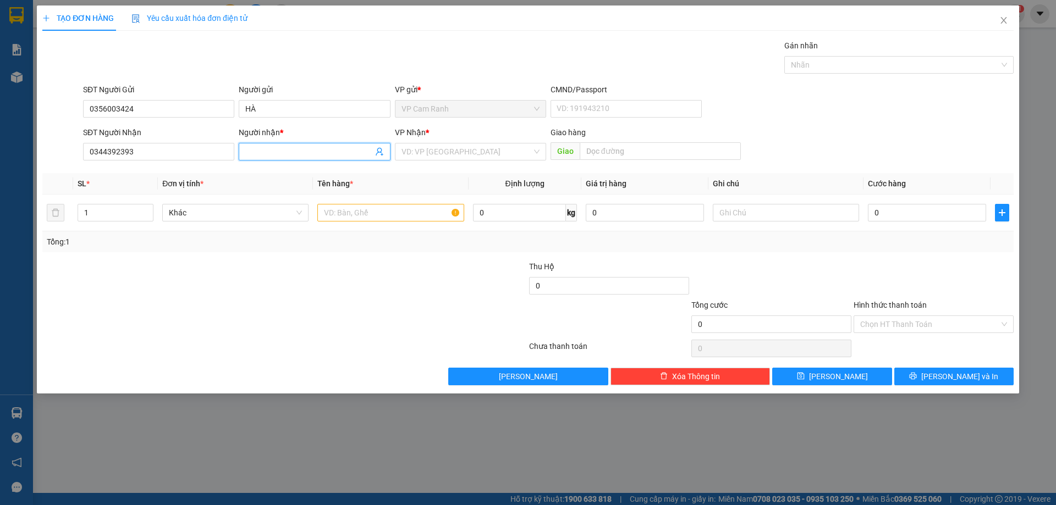
click at [261, 152] on input "Người nhận *" at bounding box center [308, 152] width 127 height 12
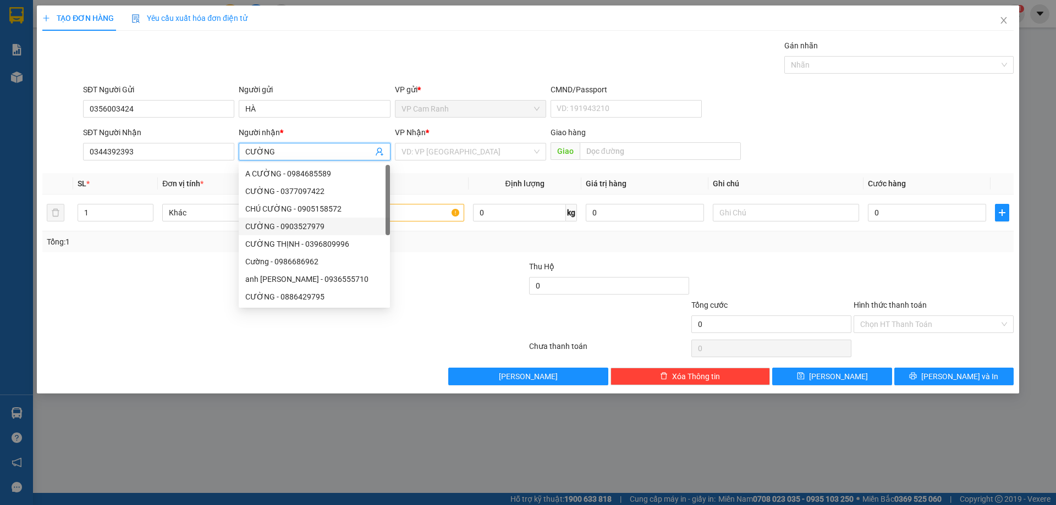
type input "CƯỜNG"
click at [197, 278] on div at bounding box center [203, 280] width 324 height 38
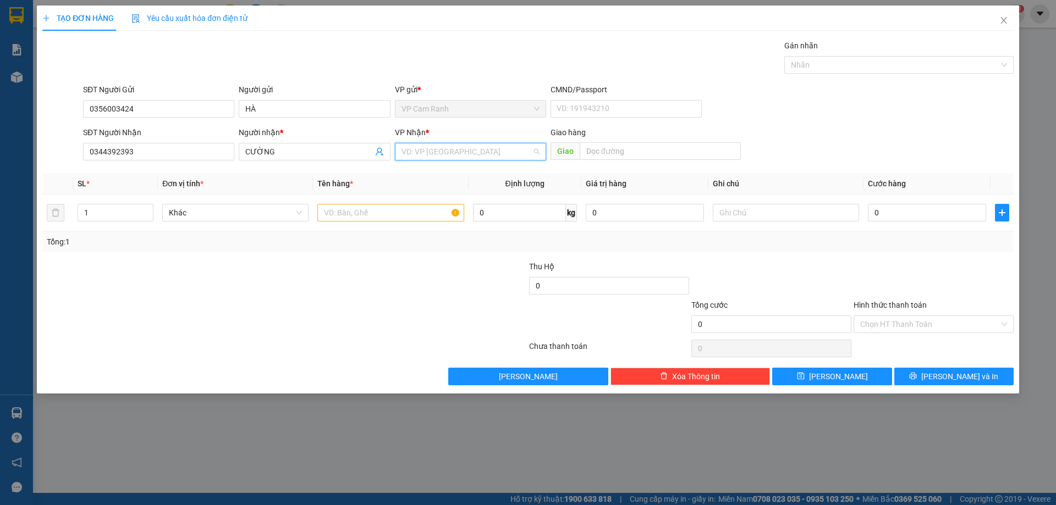
click at [452, 152] on input "search" at bounding box center [466, 152] width 130 height 16
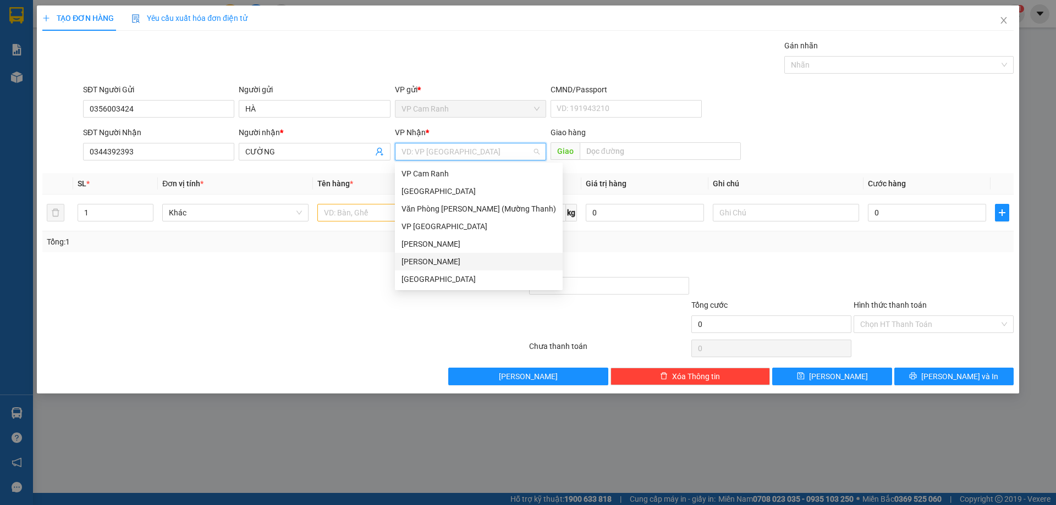
click at [467, 261] on div "[PERSON_NAME]" at bounding box center [478, 262] width 155 height 12
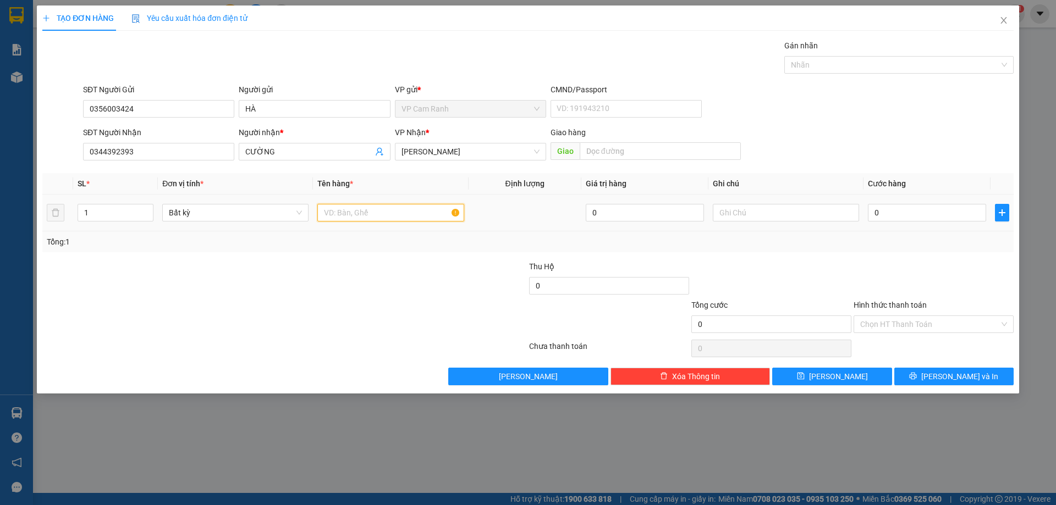
click at [443, 218] on input "text" at bounding box center [390, 213] width 146 height 18
type input "TX TÔM"
click at [887, 215] on input "0" at bounding box center [927, 213] width 118 height 18
type input "4"
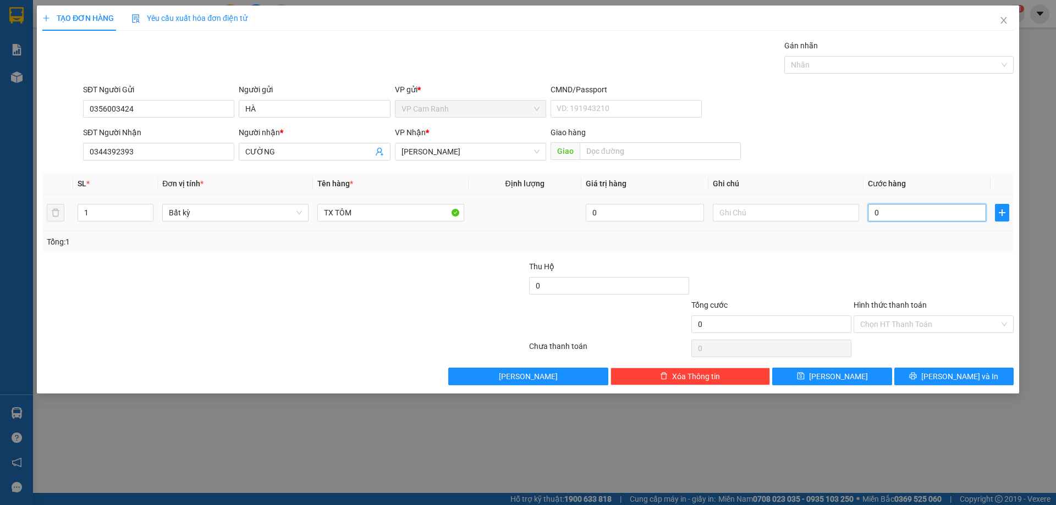
type input "4"
type input "40"
type input "400"
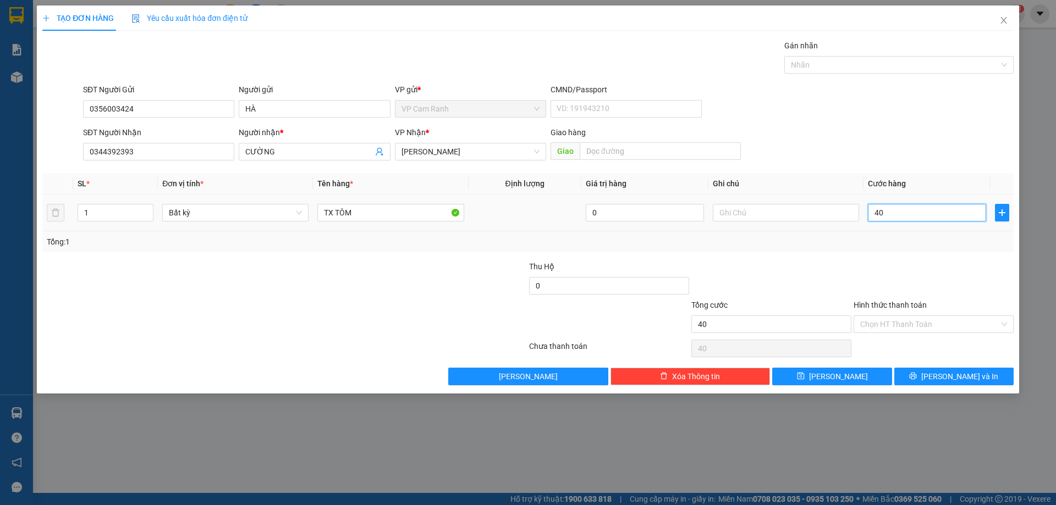
type input "400"
type input "4.000"
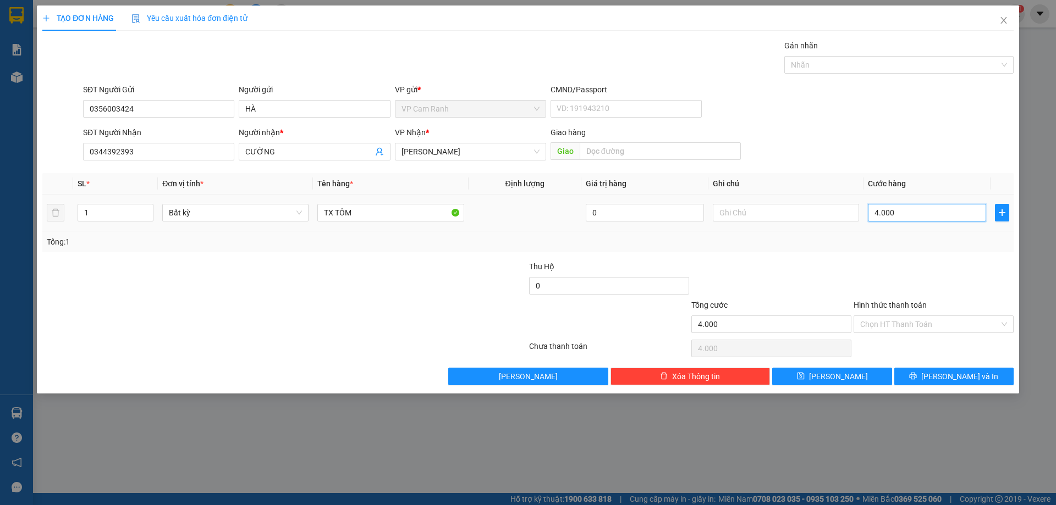
type input "40.000"
click at [817, 267] on div at bounding box center [771, 280] width 162 height 38
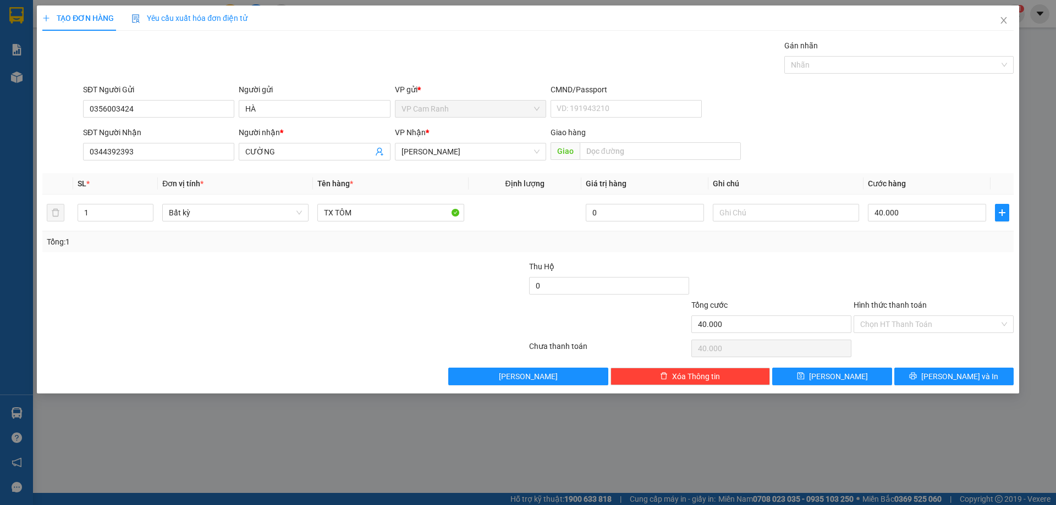
click at [800, 236] on div "Tổng: 1" at bounding box center [528, 242] width 962 height 12
click at [717, 217] on input "text" at bounding box center [786, 213] width 146 height 18
type input "G"
type input "HÀNG GẤP, GIAO TRONG NGÀY"
click at [310, 301] on div at bounding box center [203, 318] width 324 height 38
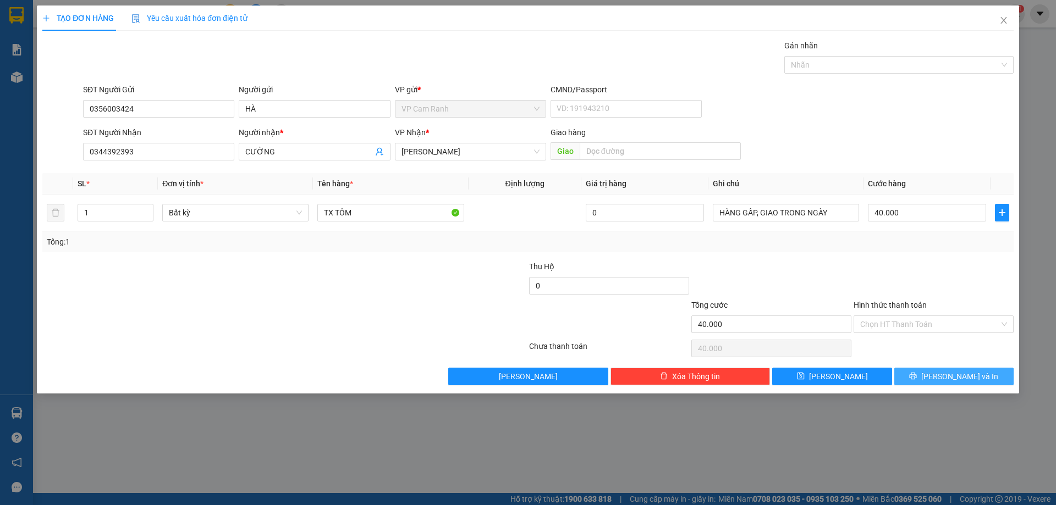
click at [998, 379] on button "[PERSON_NAME] và In" at bounding box center [953, 377] width 119 height 18
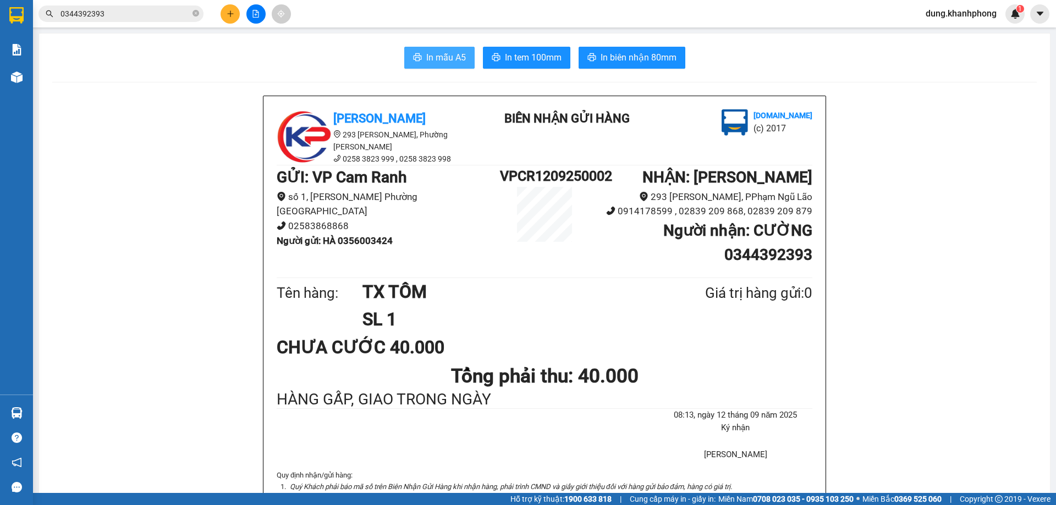
click at [431, 66] on button "In mẫu A5" at bounding box center [439, 58] width 70 height 22
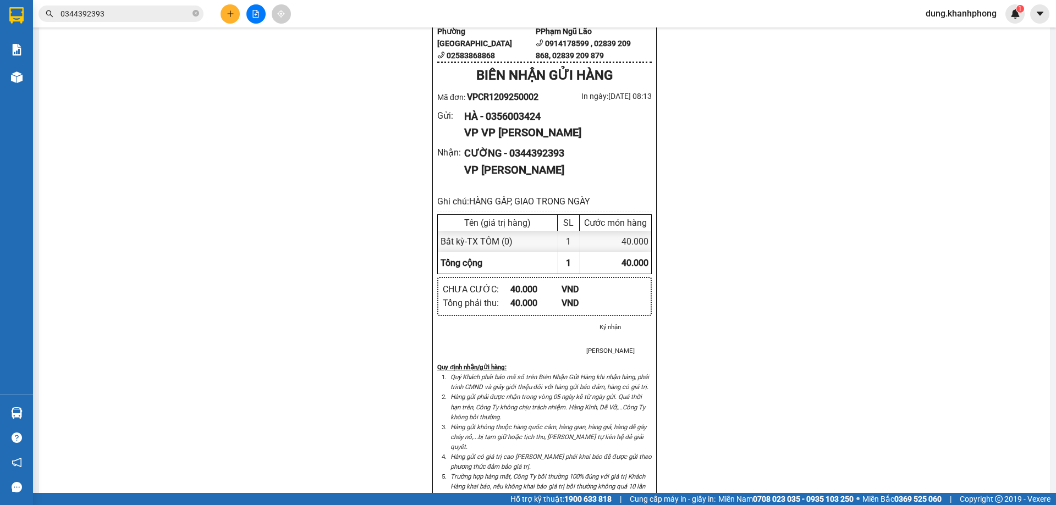
scroll to position [660, 0]
